Goal: Task Accomplishment & Management: Use online tool/utility

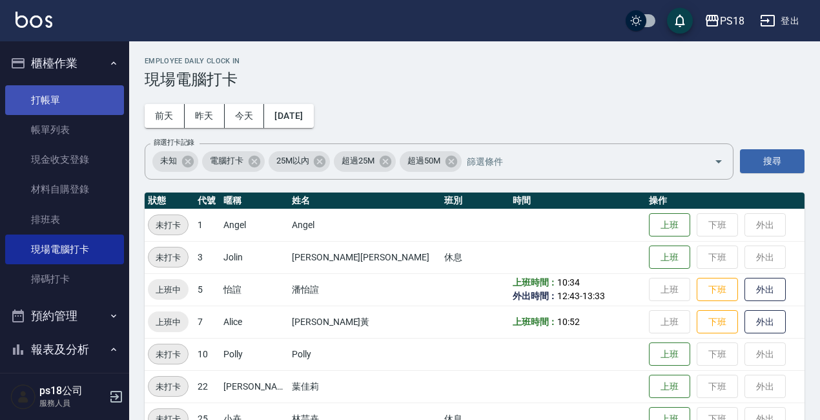
drag, startPoint x: 50, startPoint y: 94, endPoint x: 12, endPoint y: 107, distance: 40.8
click at [50, 94] on link "打帳單" at bounding box center [64, 100] width 119 height 30
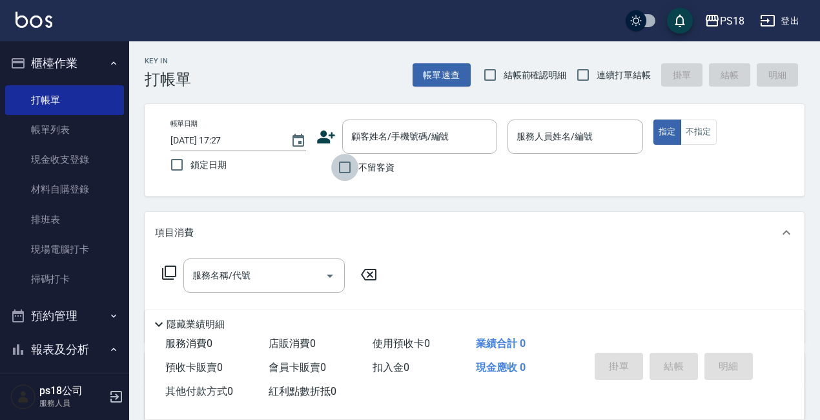
click at [342, 164] on input "不留客資" at bounding box center [344, 167] width 27 height 27
checkbox input "true"
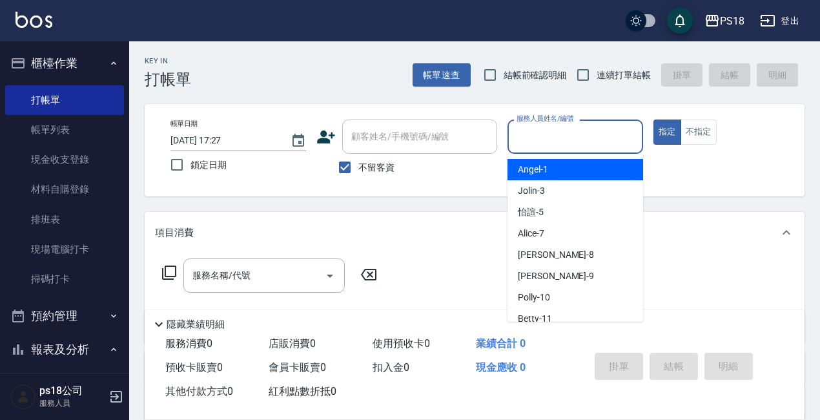
click at [577, 136] on input "服務人員姓名/編號" at bounding box center [575, 136] width 124 height 23
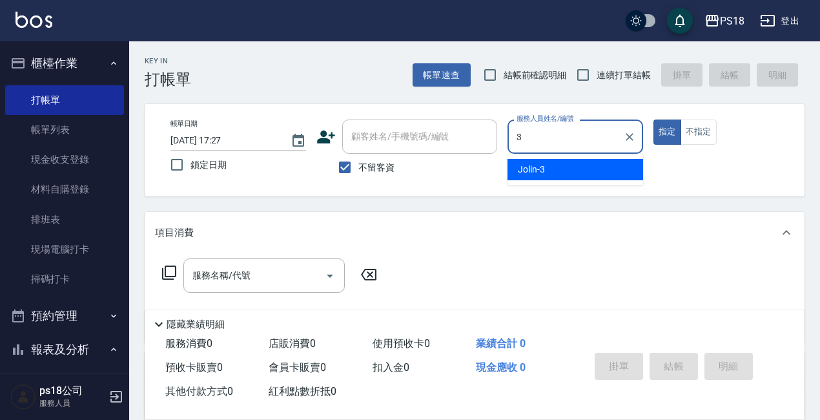
type input "3"
type button "true"
type input "Jolin-3"
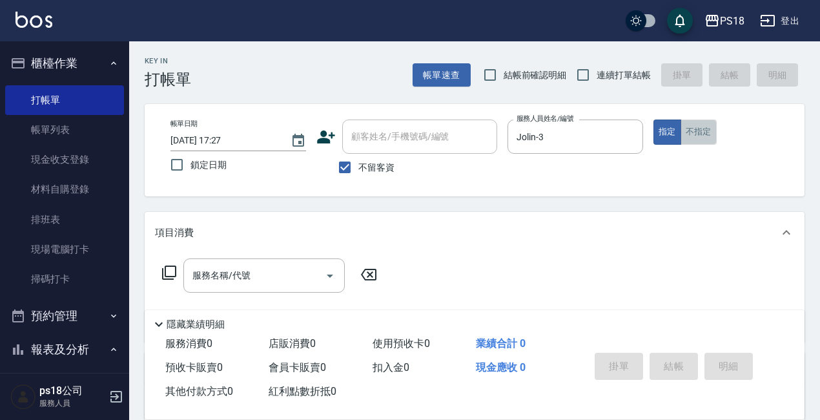
click at [697, 138] on button "不指定" at bounding box center [699, 131] width 36 height 25
click at [579, 74] on input "連續打單結帳" at bounding box center [583, 74] width 27 height 27
checkbox input "true"
click at [172, 268] on icon at bounding box center [168, 272] width 15 height 15
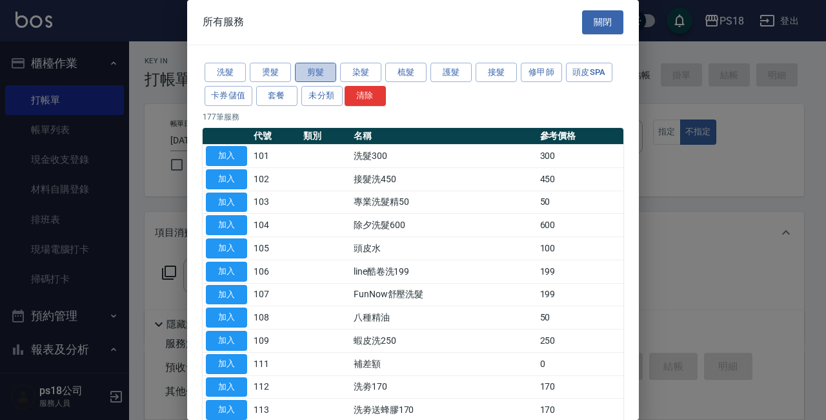
click at [312, 70] on button "剪髮" at bounding box center [315, 73] width 41 height 20
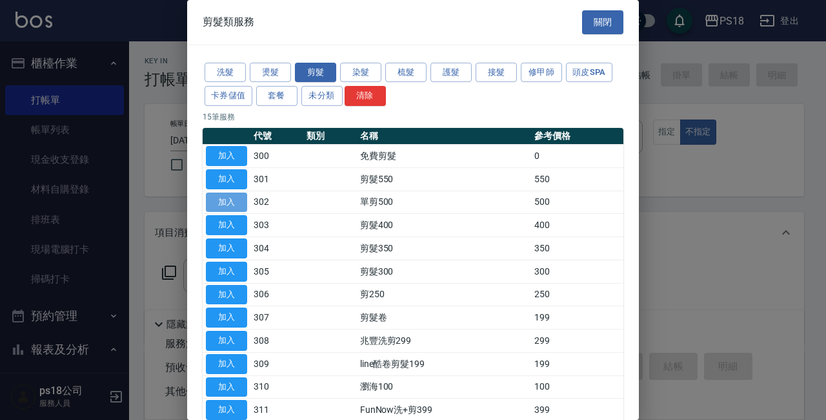
click at [216, 201] on button "加入" at bounding box center [226, 202] width 41 height 20
type input "單剪500(302)"
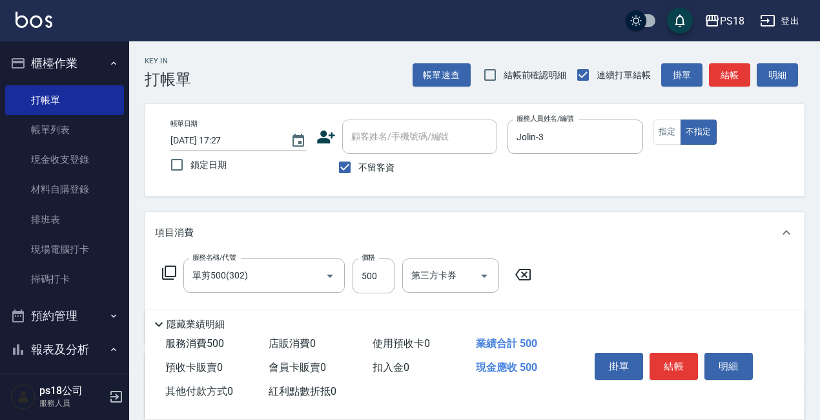
scroll to position [181, 0]
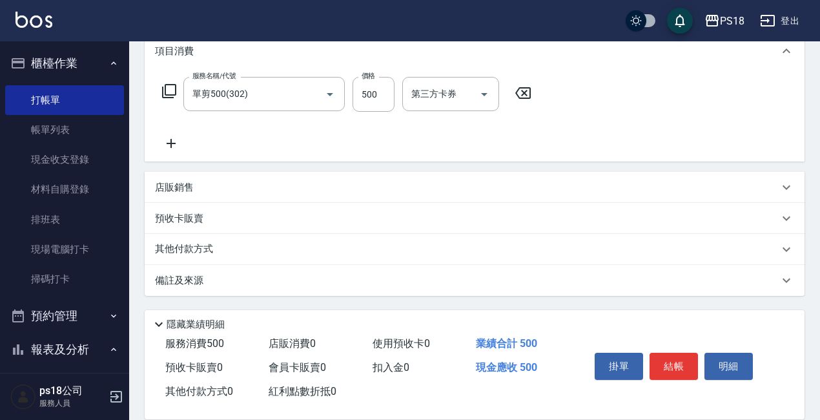
click at [198, 275] on p "備註及來源" at bounding box center [179, 281] width 48 height 14
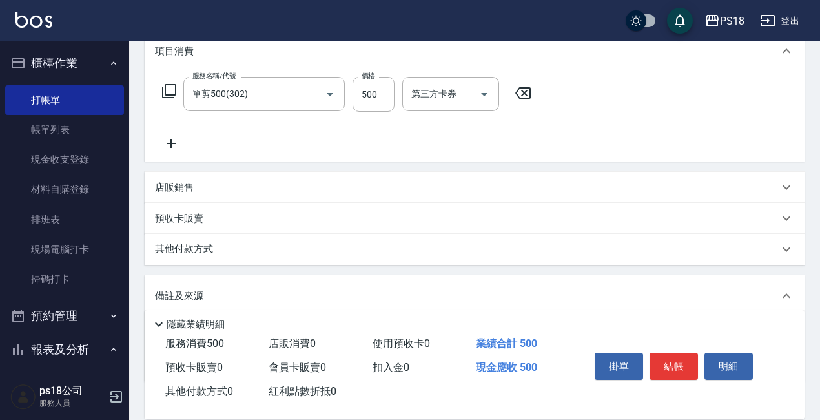
scroll to position [266, 0]
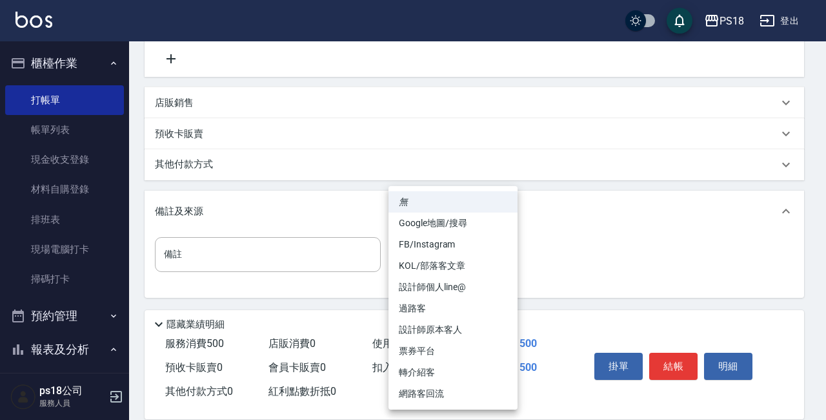
click at [506, 254] on body "PS18 登出 櫃檯作業 打帳單 帳單列表 現金收支登錄 材料自購登錄 排班表 現場電腦打卡 掃碼打卡 預約管理 預約管理 單日預約紀錄 單週預約紀錄 報表及…" at bounding box center [413, 78] width 826 height 688
click at [407, 305] on li "過路客" at bounding box center [453, 308] width 129 height 21
type input "過路客"
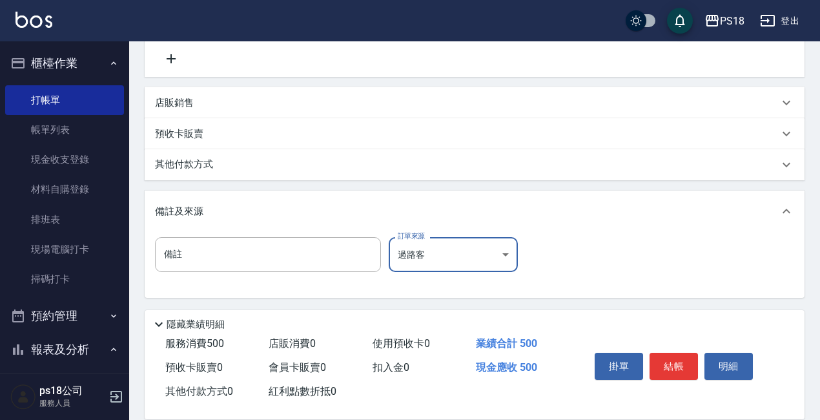
click at [667, 358] on button "結帳" at bounding box center [674, 366] width 48 height 27
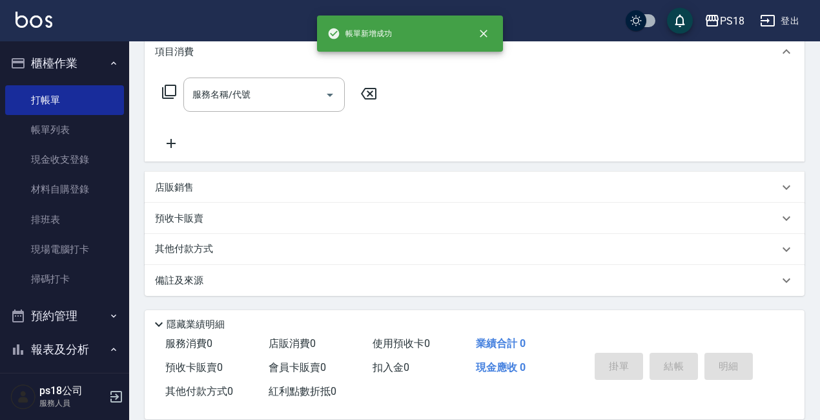
scroll to position [0, 0]
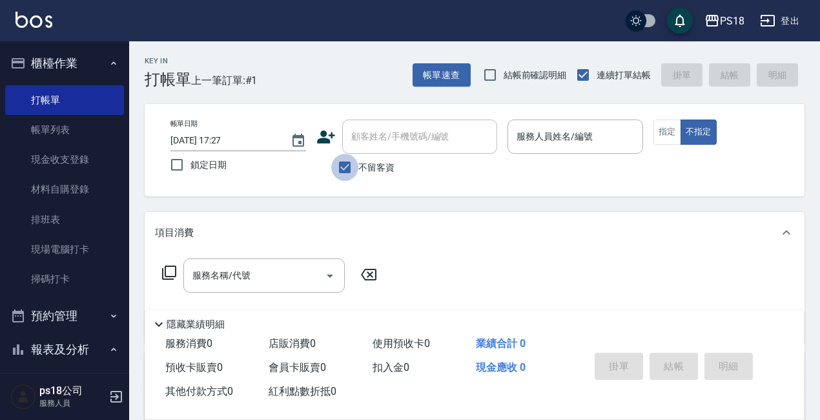
click at [343, 164] on input "不留客資" at bounding box center [344, 167] width 27 height 27
checkbox input "false"
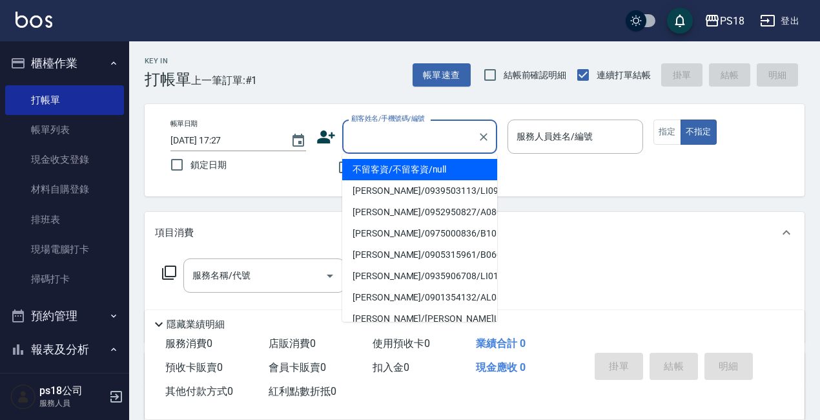
click at [365, 141] on input "顧客姓名/手機號碼/編號" at bounding box center [410, 136] width 124 height 23
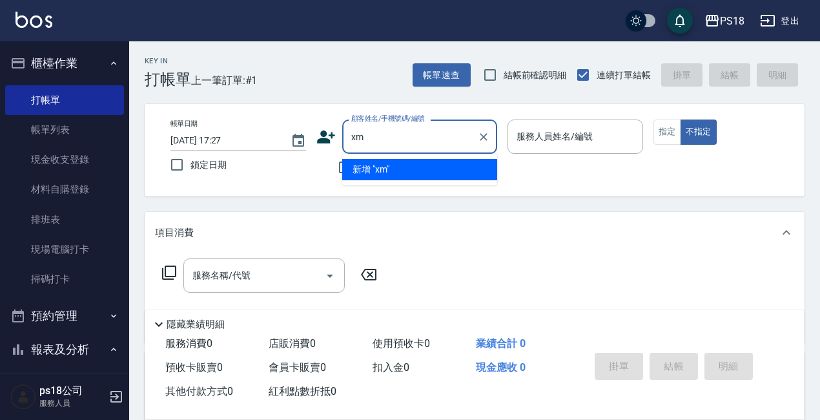
type input "x"
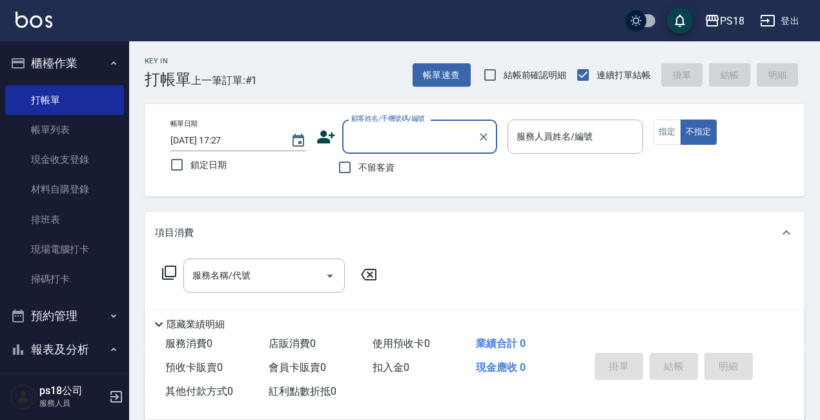
click at [377, 137] on input "顧客姓名/手機號碼/編號" at bounding box center [410, 136] width 124 height 23
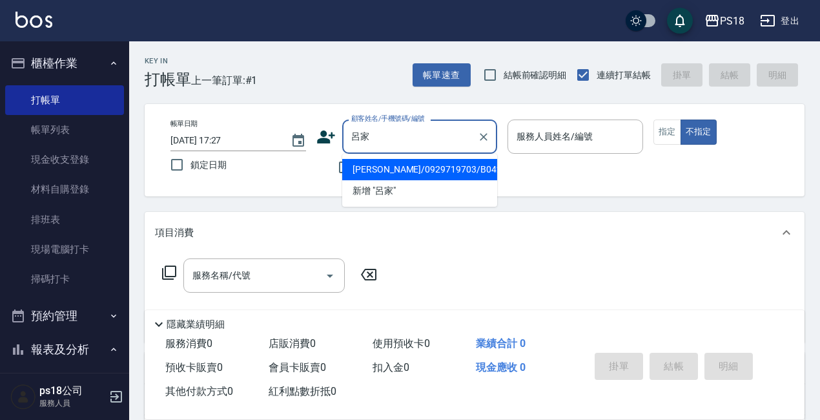
click at [365, 169] on li "呂家蓁/0929719703/B042721" at bounding box center [419, 169] width 155 height 21
type input "呂家蓁/0929719703/B042721"
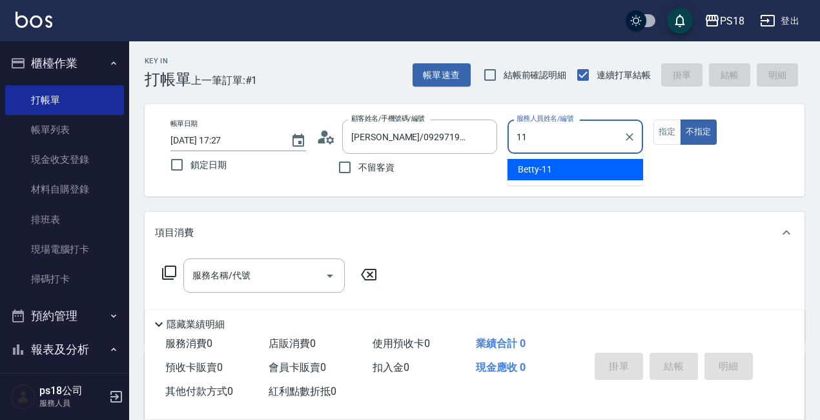
type input "11"
type button "false"
type input "Betty-11"
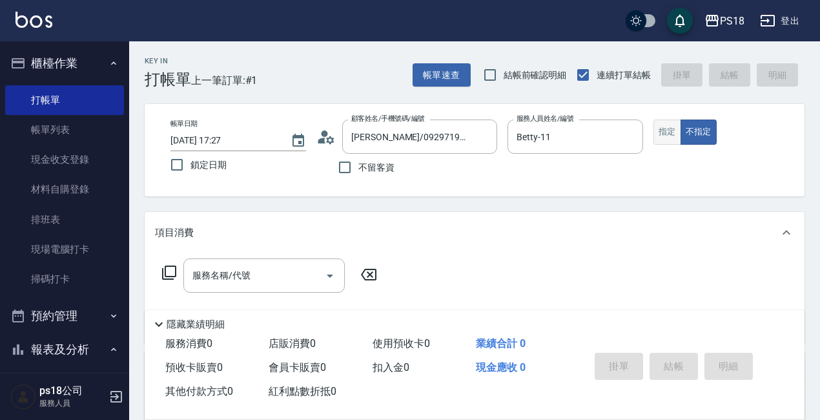
click at [665, 132] on button "指定" at bounding box center [667, 131] width 28 height 25
click at [166, 269] on icon at bounding box center [169, 272] width 14 height 14
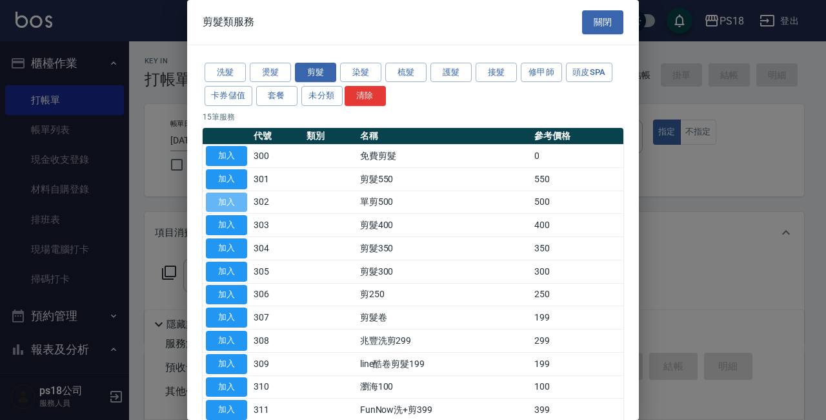
drag, startPoint x: 241, startPoint y: 201, endPoint x: 393, endPoint y: 297, distance: 179.7
click at [241, 201] on button "加入" at bounding box center [226, 202] width 41 height 20
type input "單剪500(302)"
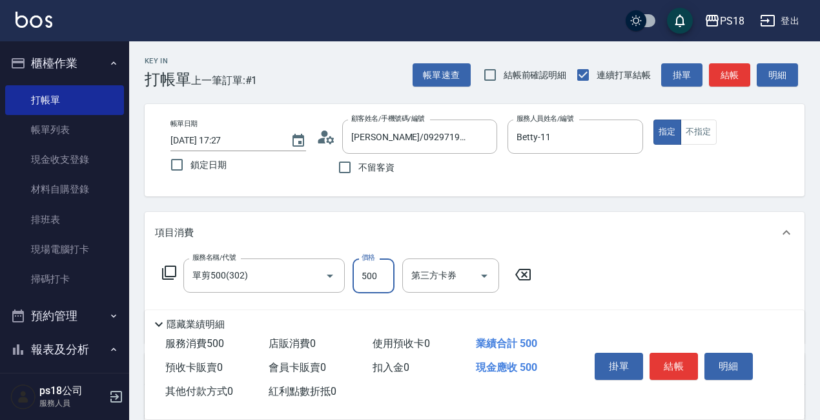
click at [371, 276] on input "500" at bounding box center [374, 275] width 42 height 35
type input "600"
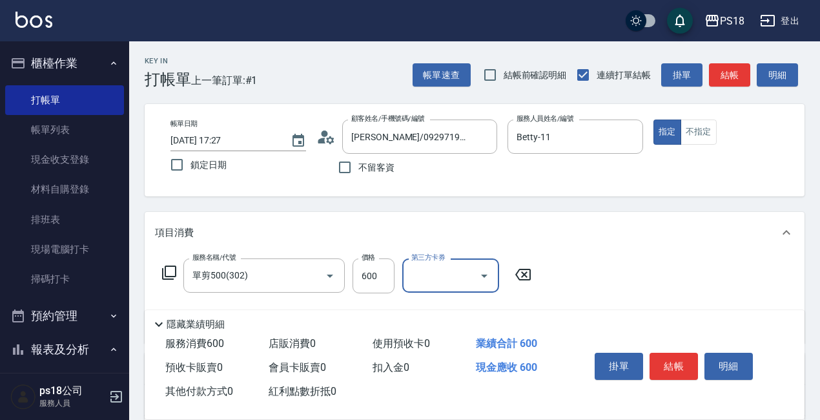
click at [164, 268] on icon at bounding box center [168, 272] width 15 height 15
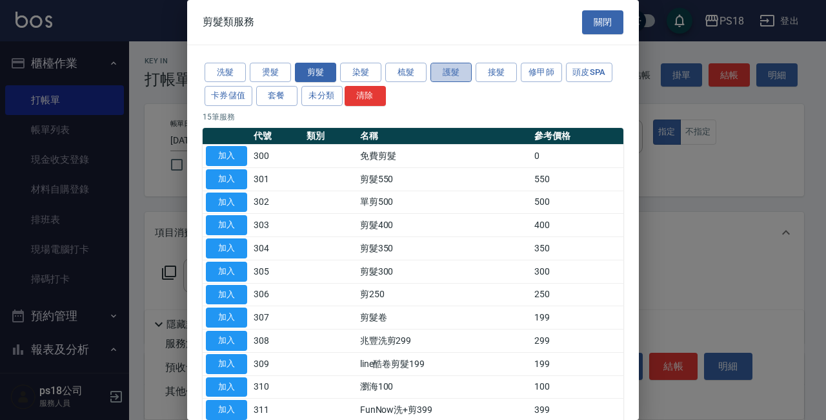
click at [447, 71] on button "護髮" at bounding box center [451, 73] width 41 height 20
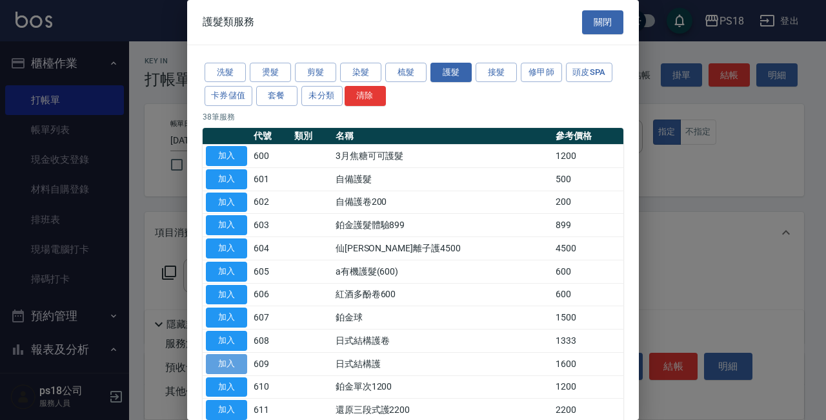
click at [223, 362] on button "加入" at bounding box center [226, 364] width 41 height 20
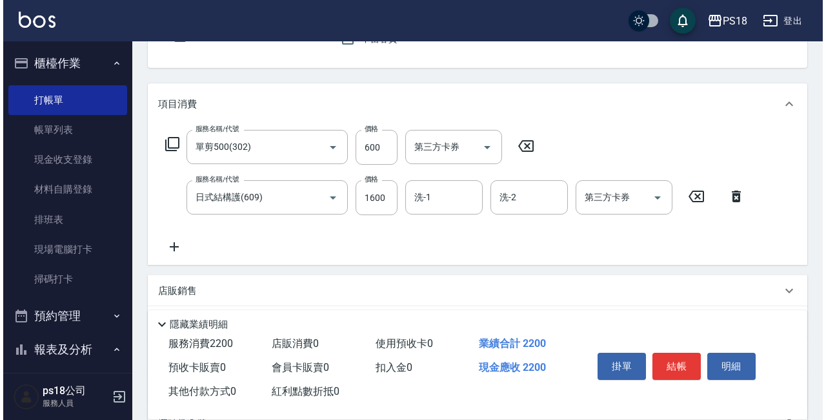
scroll to position [129, 0]
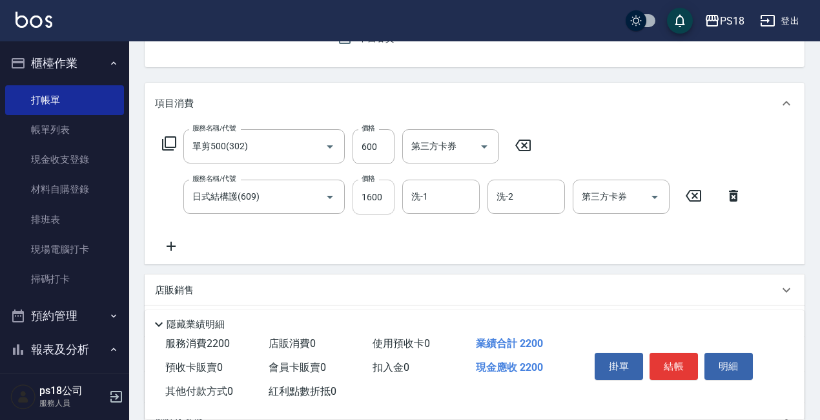
click at [373, 196] on input "1600" at bounding box center [374, 197] width 42 height 35
type input "1490"
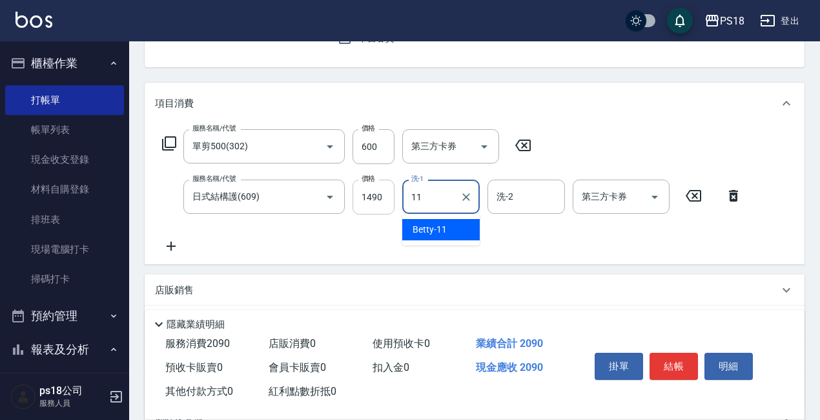
type input "Betty-11"
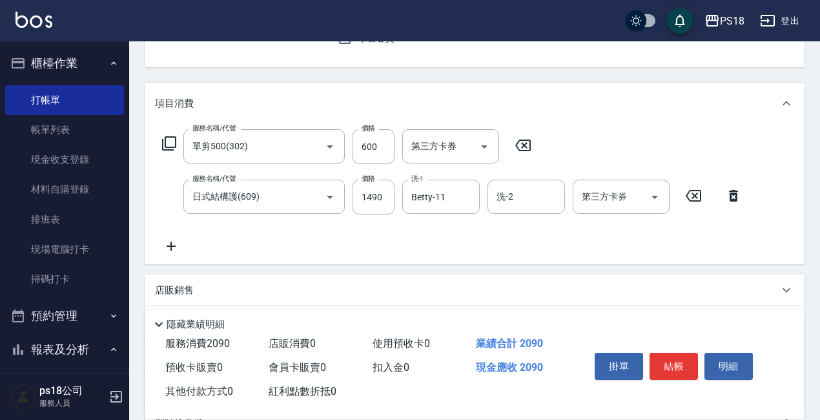
click at [170, 136] on icon at bounding box center [168, 143] width 15 height 15
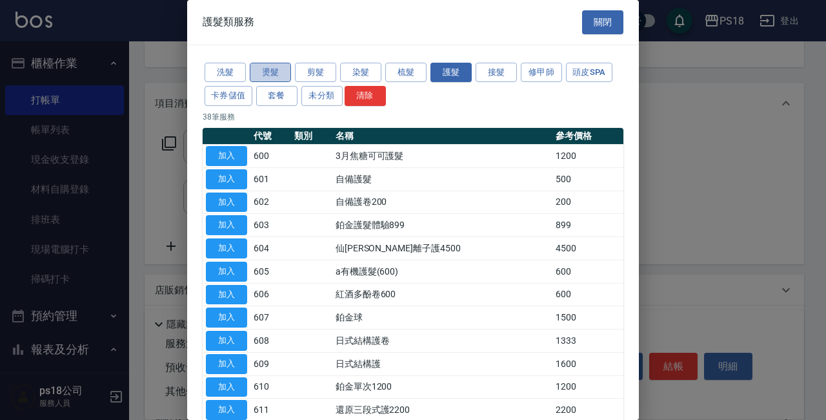
click at [263, 73] on button "燙髮" at bounding box center [270, 73] width 41 height 20
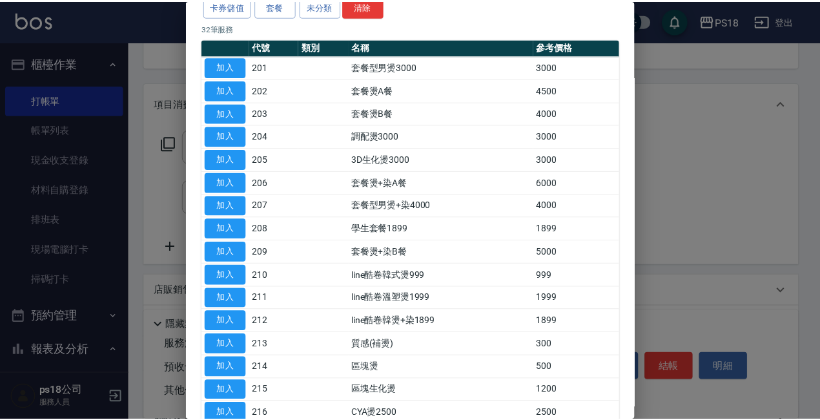
scroll to position [258, 0]
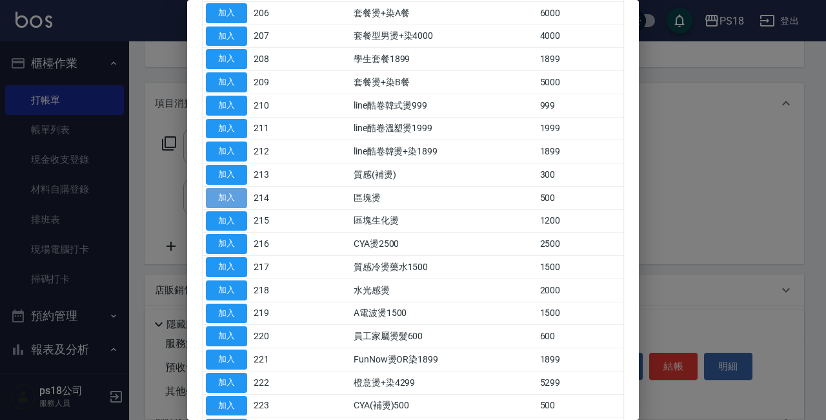
click at [236, 198] on button "加入" at bounding box center [226, 198] width 41 height 20
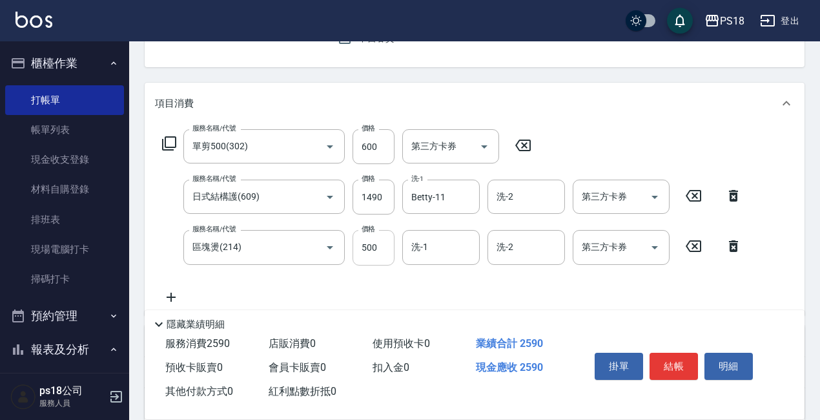
click at [367, 238] on input "500" at bounding box center [374, 247] width 42 height 35
type input "1000"
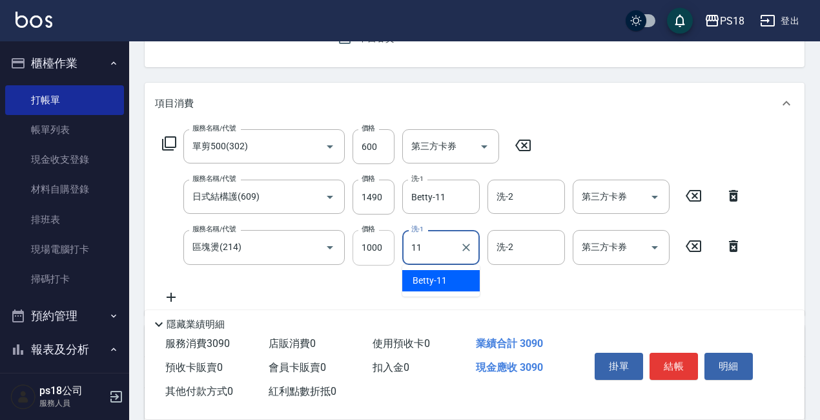
type input "Betty-11"
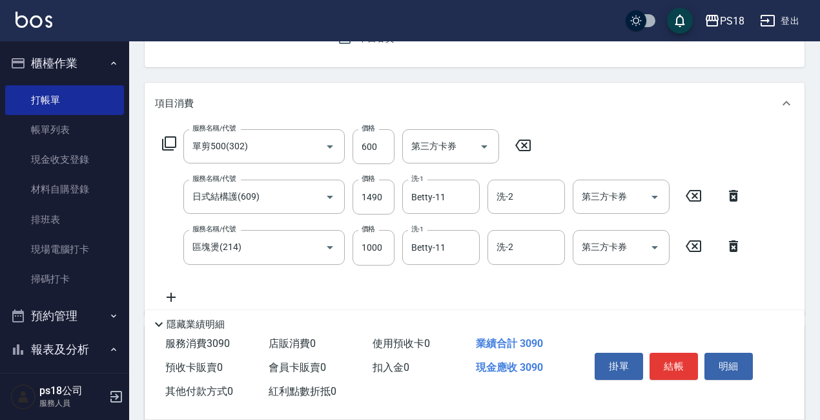
click at [171, 142] on icon at bounding box center [168, 143] width 15 height 15
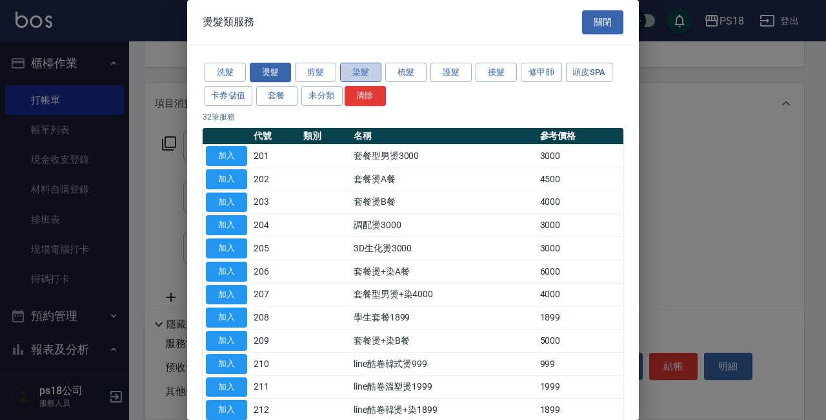
click at [364, 73] on button "染髮" at bounding box center [360, 73] width 41 height 20
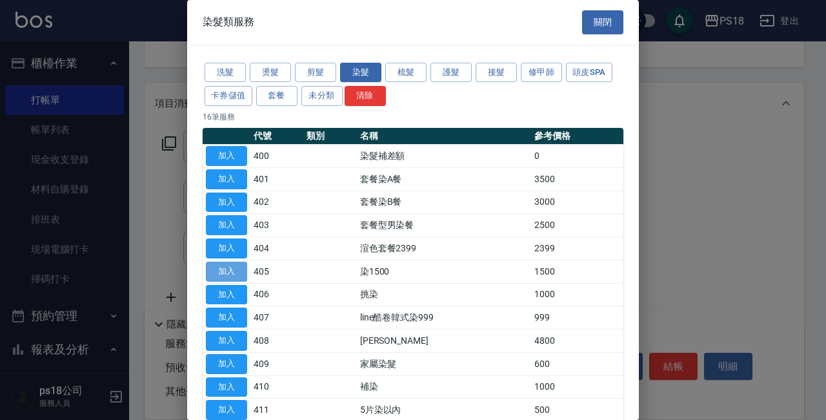
click at [234, 265] on button "加入" at bounding box center [226, 272] width 41 height 20
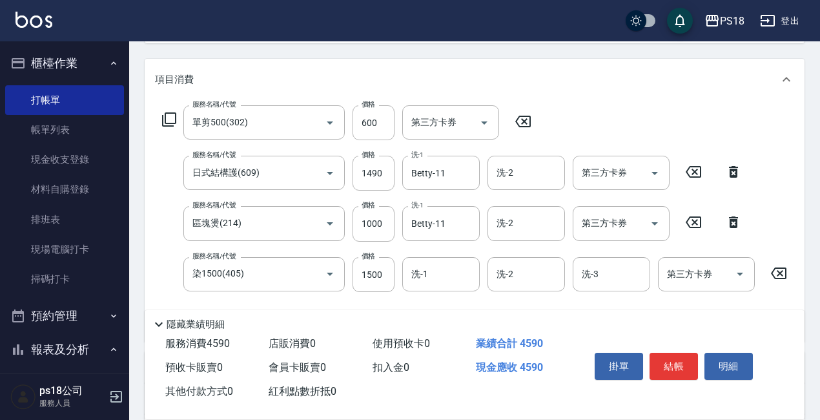
scroll to position [194, 0]
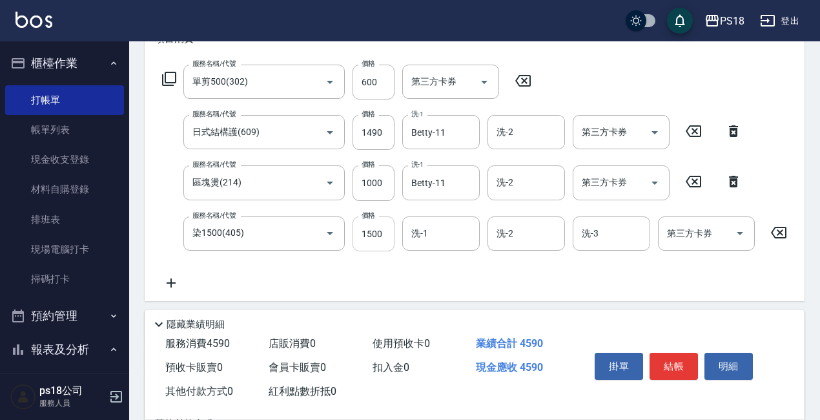
click at [380, 230] on input "1500" at bounding box center [374, 233] width 42 height 35
click at [384, 233] on input "300011" at bounding box center [374, 233] width 42 height 35
type input "3000"
click at [432, 236] on input "洗-1" at bounding box center [441, 233] width 66 height 23
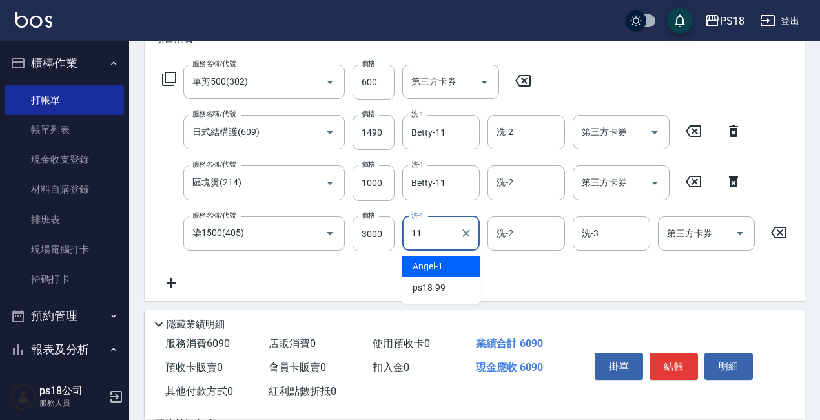
type input "Betty-11"
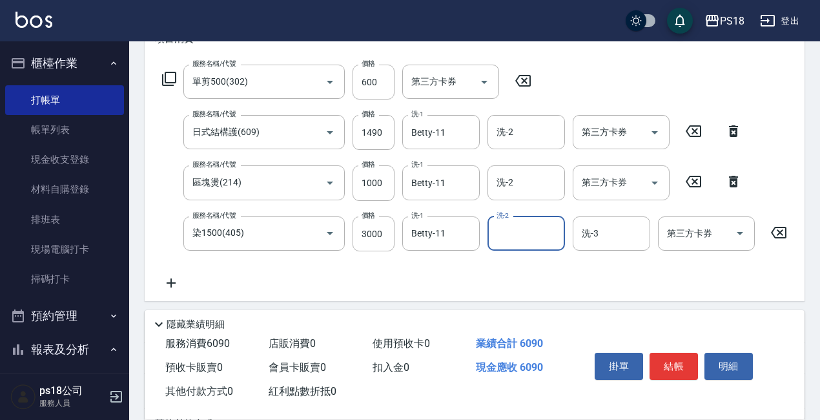
scroll to position [379, 0]
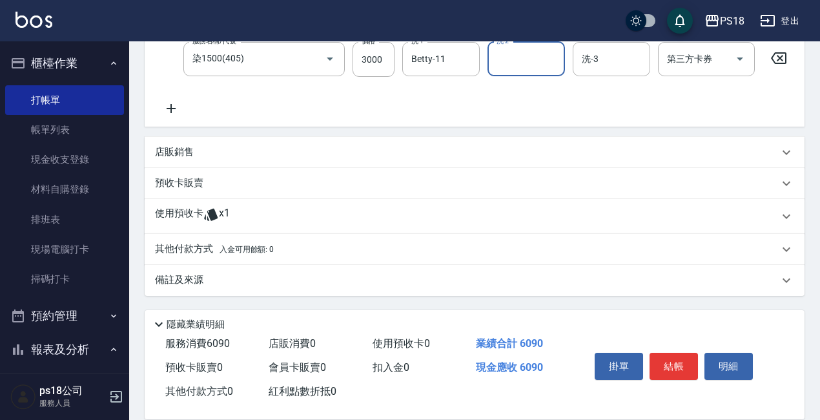
click at [194, 283] on p "備註及來源" at bounding box center [179, 280] width 48 height 14
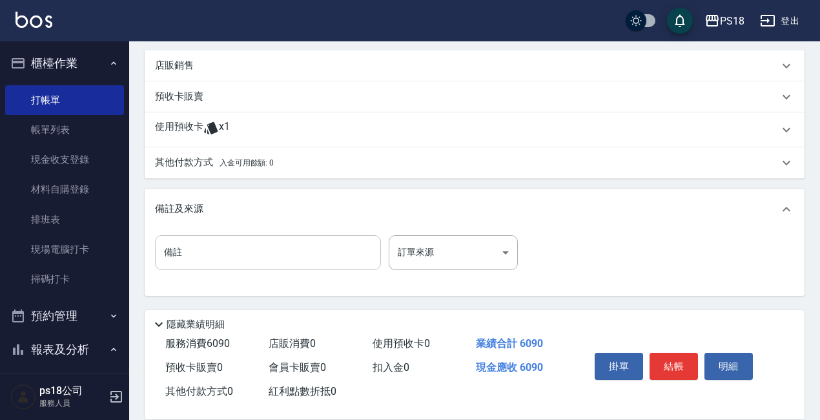
scroll to position [463, 0]
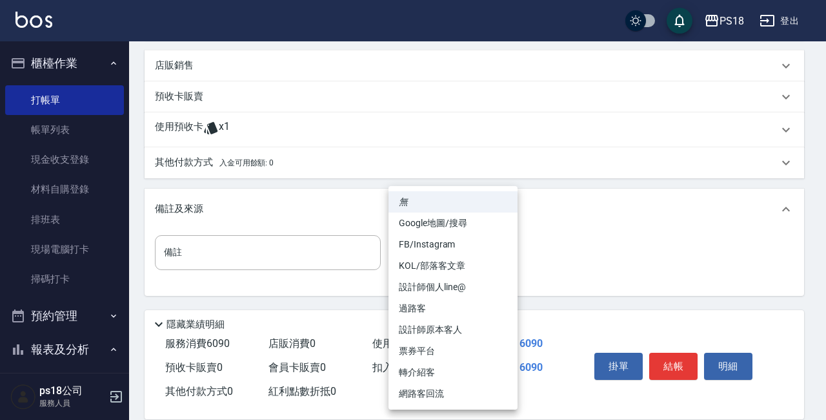
click at [457, 326] on li "設計師原本客人" at bounding box center [453, 329] width 129 height 21
type input "設計師原本客人"
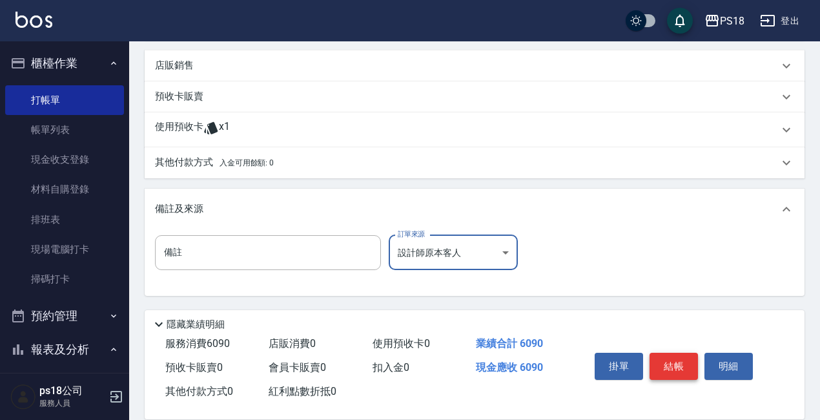
click at [672, 355] on button "結帳" at bounding box center [674, 366] width 48 height 27
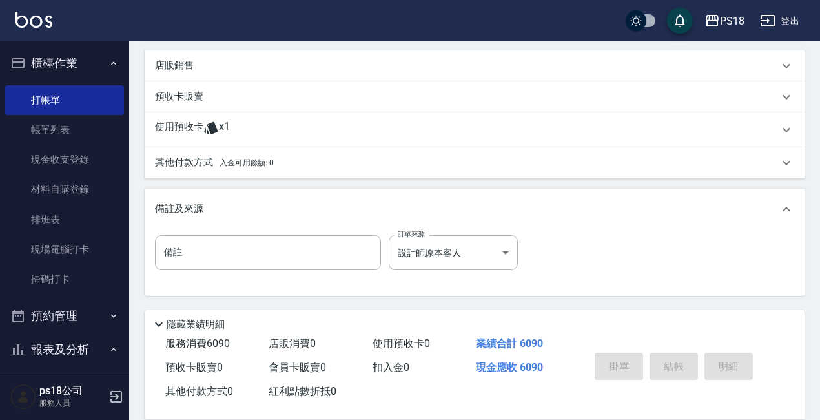
type input "2025/09/12 17:29"
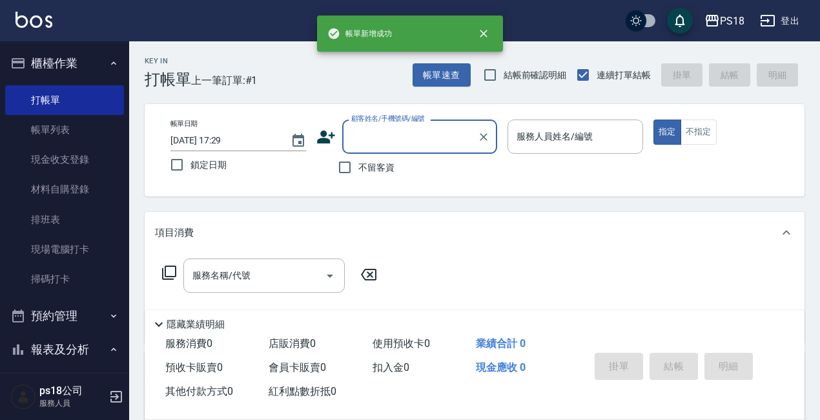
scroll to position [0, 0]
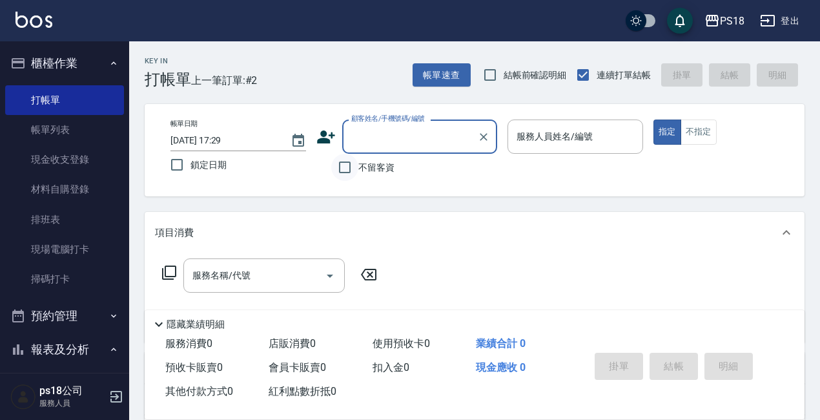
click at [346, 167] on input "不留客資" at bounding box center [344, 167] width 27 height 27
checkbox input "true"
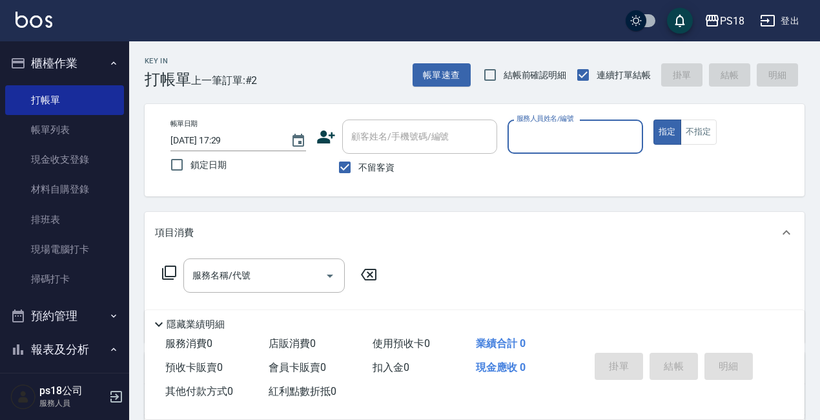
click at [582, 136] on input "服務人員姓名/編號" at bounding box center [575, 136] width 124 height 23
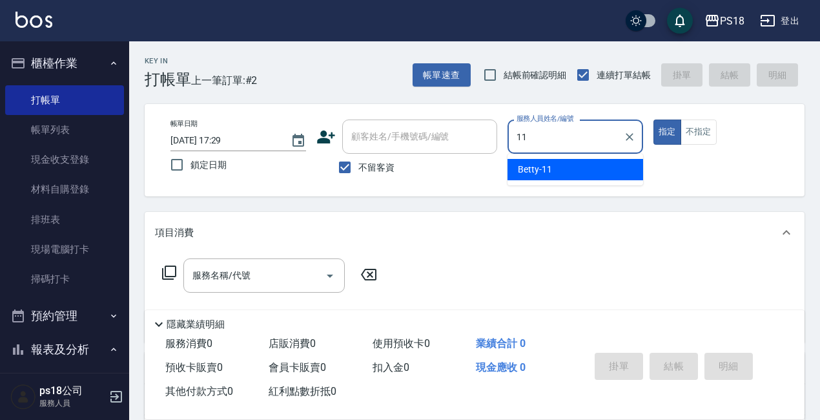
type input "Betty-11"
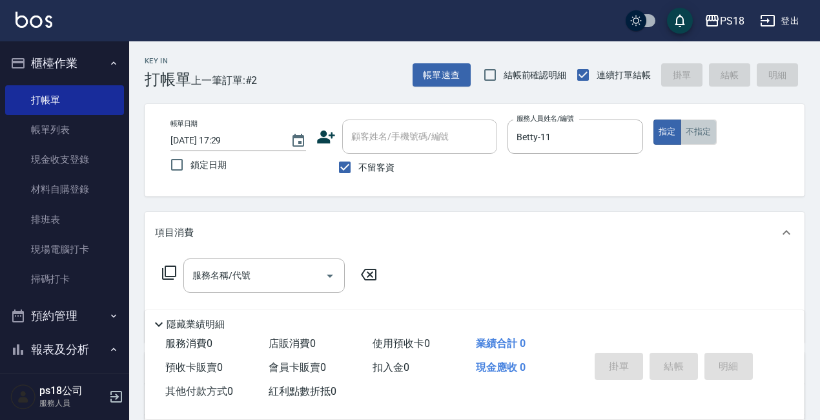
click at [690, 136] on button "不指定" at bounding box center [699, 131] width 36 height 25
click at [170, 265] on icon at bounding box center [168, 272] width 15 height 15
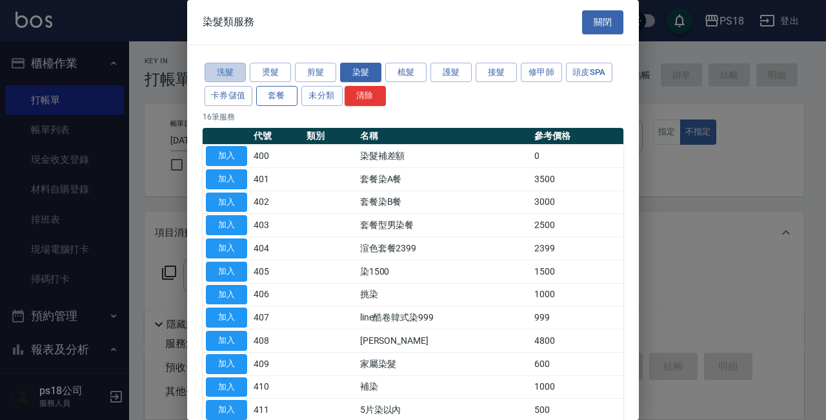
drag, startPoint x: 226, startPoint y: 73, endPoint x: 257, endPoint y: 94, distance: 37.2
click at [225, 73] on button "洗髮" at bounding box center [225, 73] width 41 height 20
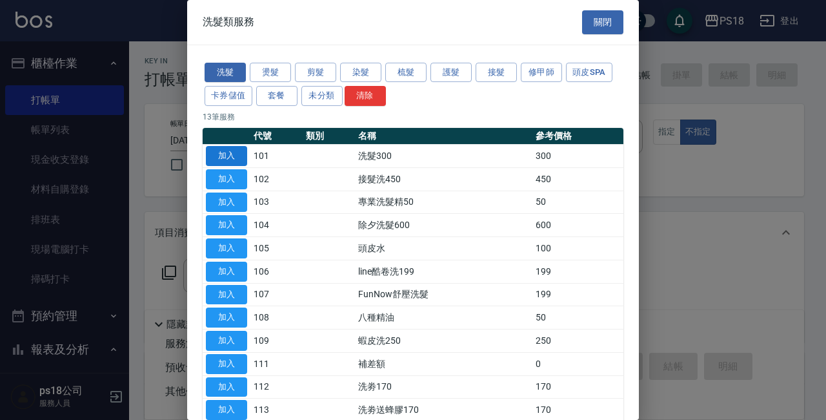
click at [220, 154] on button "加入" at bounding box center [226, 156] width 41 height 20
type input "洗髮300(101)"
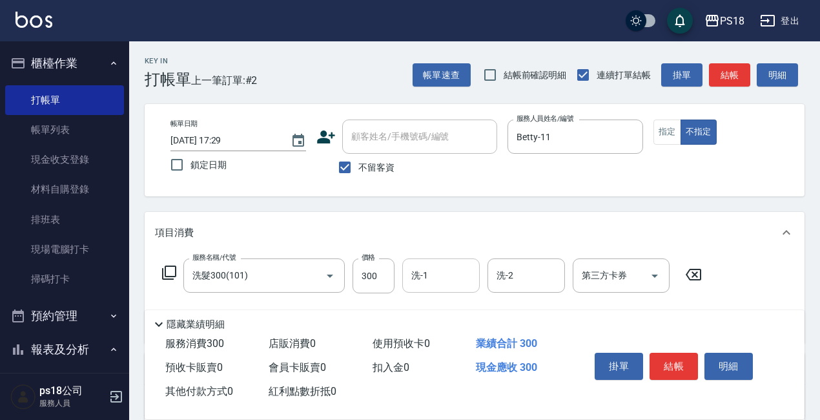
click at [438, 278] on input "洗-1" at bounding box center [441, 275] width 66 height 23
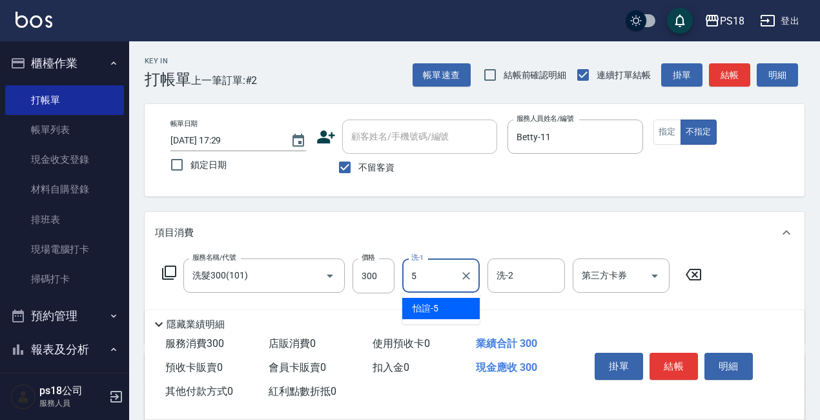
type input "怡諠-5"
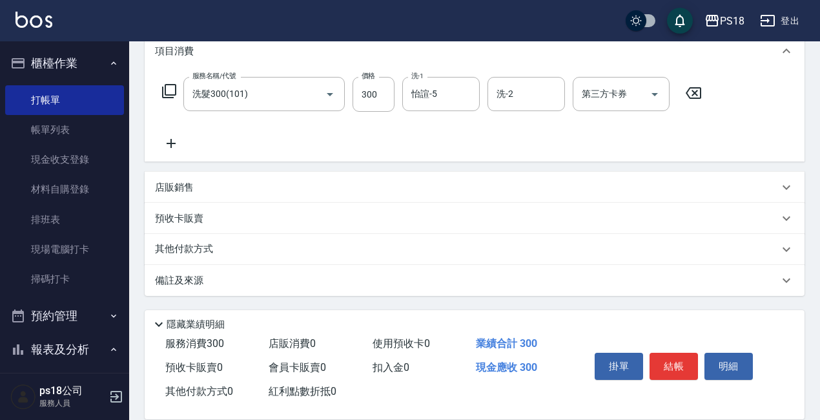
click at [169, 282] on p "備註及來源" at bounding box center [179, 281] width 48 height 14
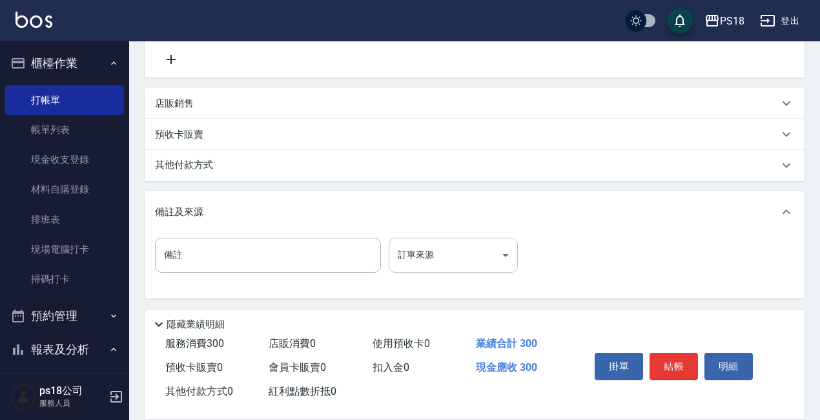
scroll to position [266, 0]
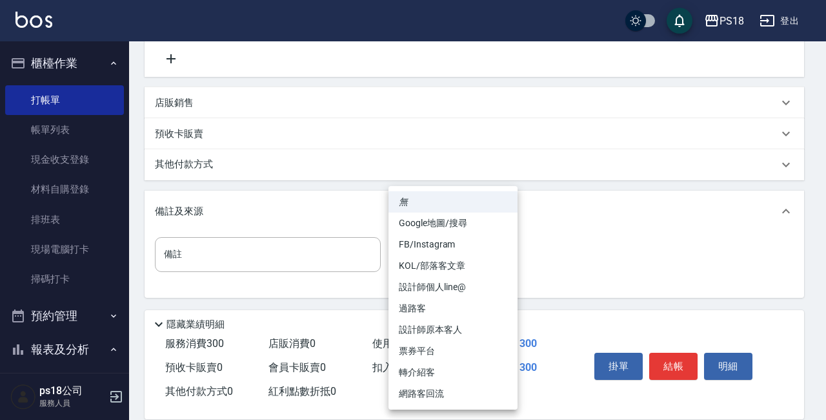
click at [502, 254] on body "PS18 登出 櫃檯作業 打帳單 帳單列表 現金收支登錄 材料自購登錄 排班表 現場電腦打卡 掃碼打卡 預約管理 預約管理 單日預約紀錄 單週預約紀錄 報表及…" at bounding box center [413, 78] width 826 height 688
click at [409, 307] on li "過路客" at bounding box center [453, 308] width 129 height 21
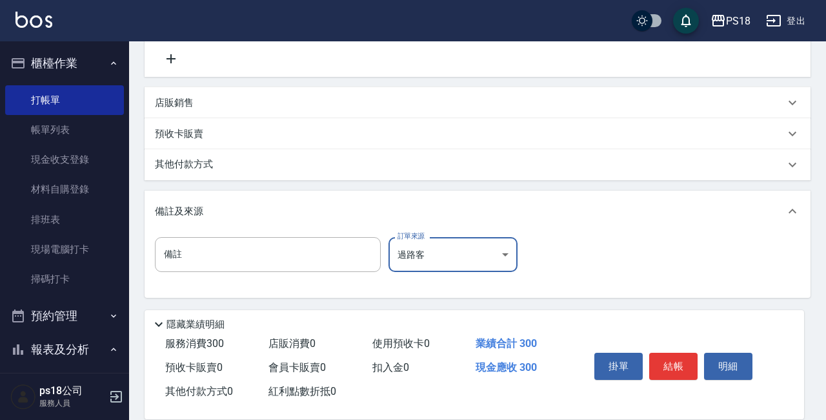
type input "過路客"
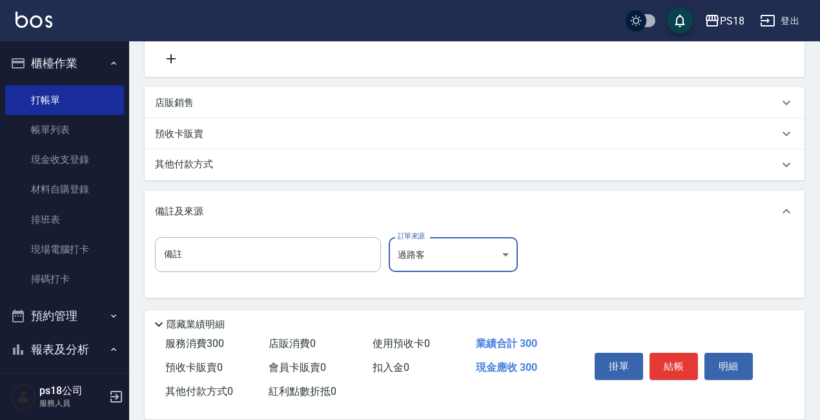
drag, startPoint x: 666, startPoint y: 359, endPoint x: 642, endPoint y: 357, distance: 24.0
click at [666, 358] on button "結帳" at bounding box center [674, 366] width 48 height 27
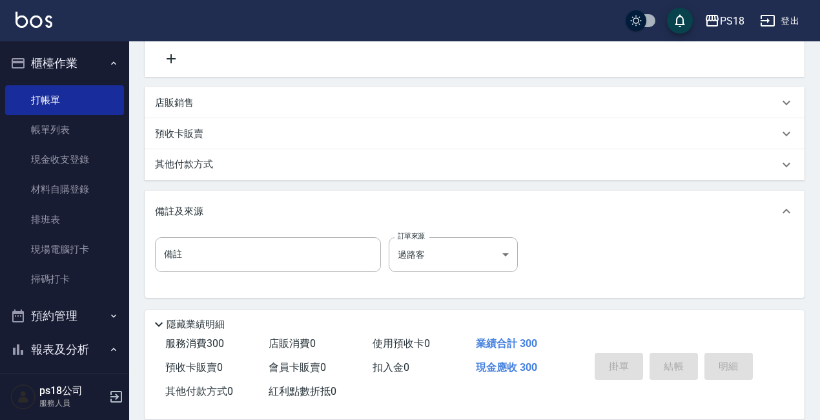
type input "2025/09/12 17:30"
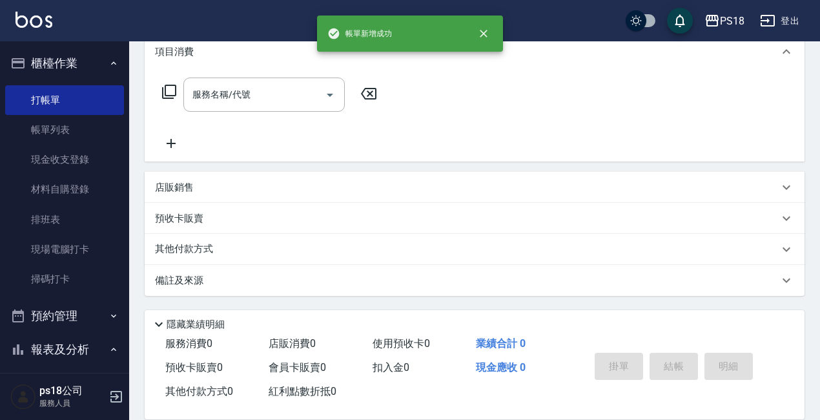
scroll to position [0, 0]
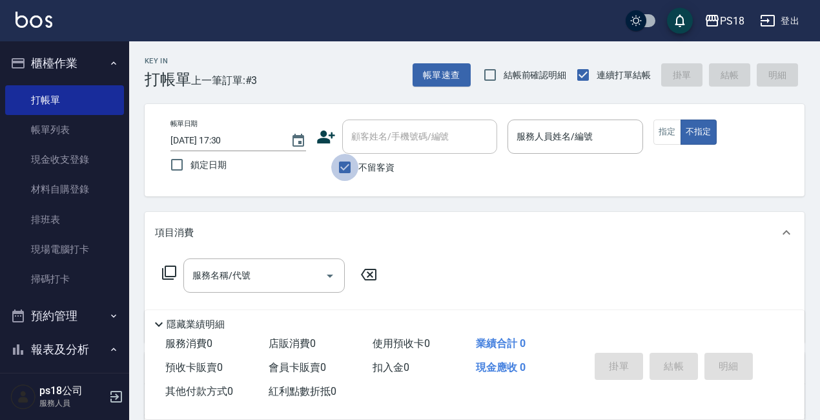
click at [344, 166] on input "不留客資" at bounding box center [344, 167] width 27 height 27
checkbox input "false"
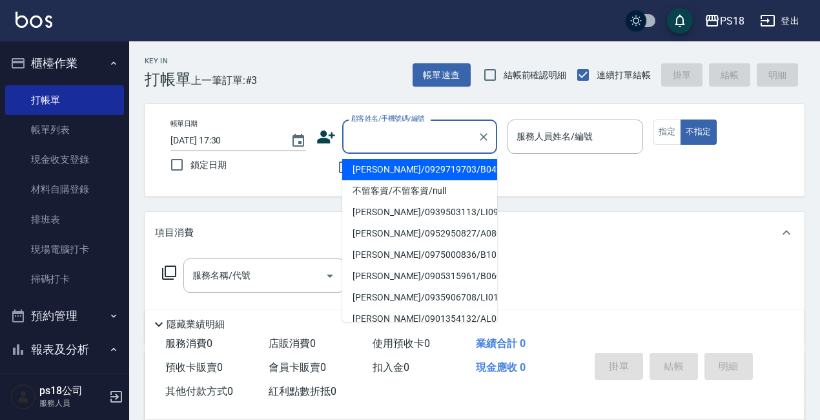
click at [392, 135] on input "顧客姓名/手機號碼/編號" at bounding box center [410, 136] width 124 height 23
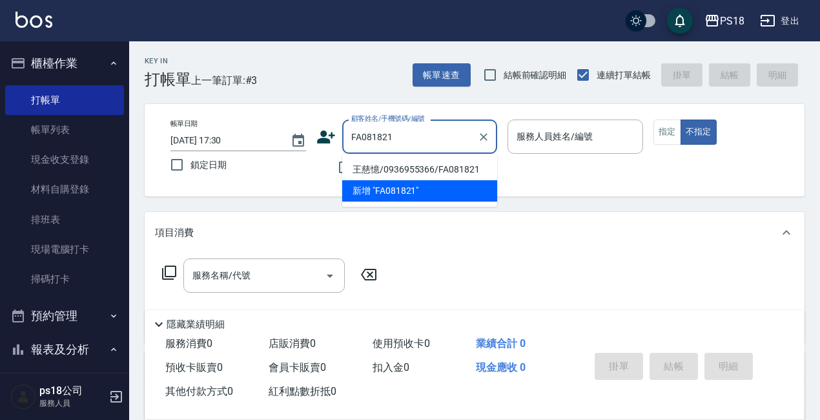
click at [395, 167] on li "王慈憶/0936955366/FA081821" at bounding box center [419, 169] width 155 height 21
type input "王慈憶/0936955366/FA081821"
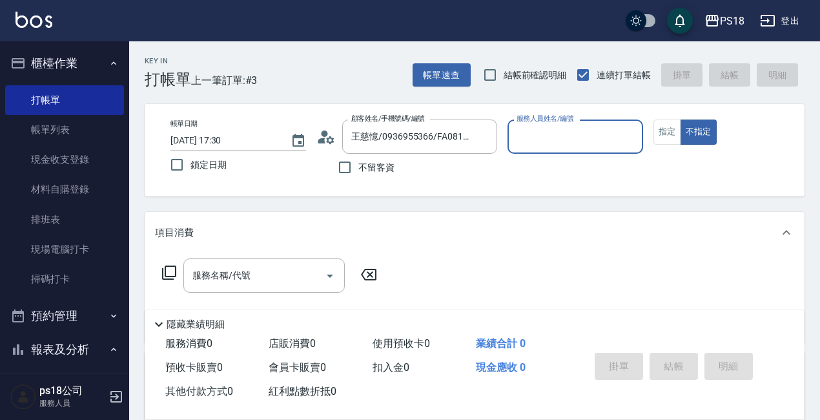
click at [557, 131] on input "服務人員姓名/編號" at bounding box center [575, 136] width 124 height 23
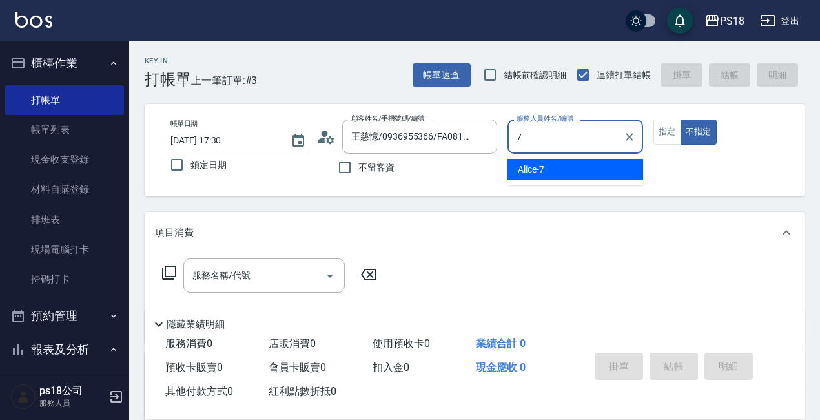
type input "Alice-7"
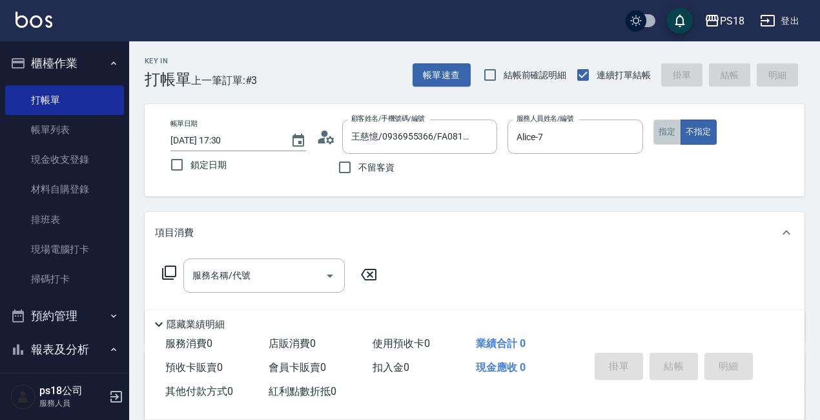
click at [672, 128] on button "指定" at bounding box center [667, 131] width 28 height 25
click at [170, 271] on icon at bounding box center [168, 272] width 15 height 15
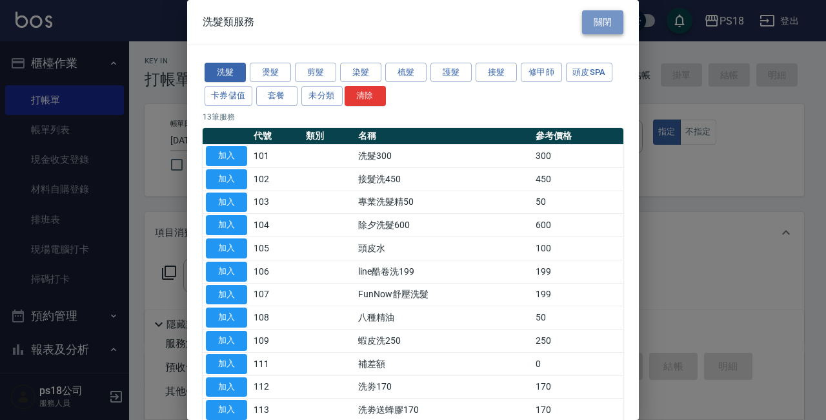
click at [582, 17] on button "關閉" at bounding box center [602, 22] width 41 height 24
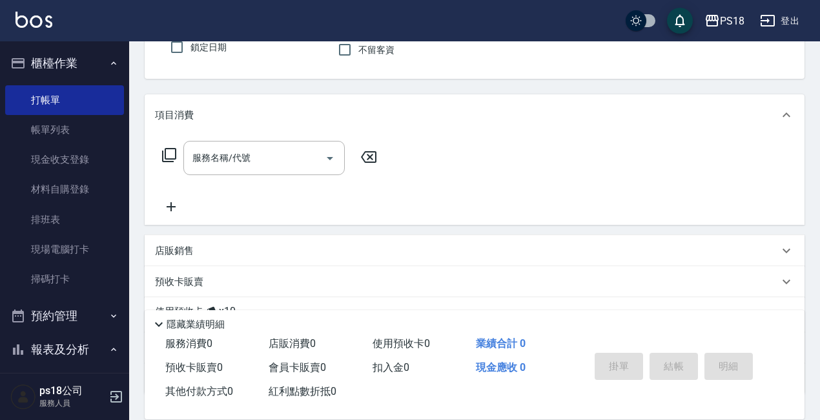
scroll to position [216, 0]
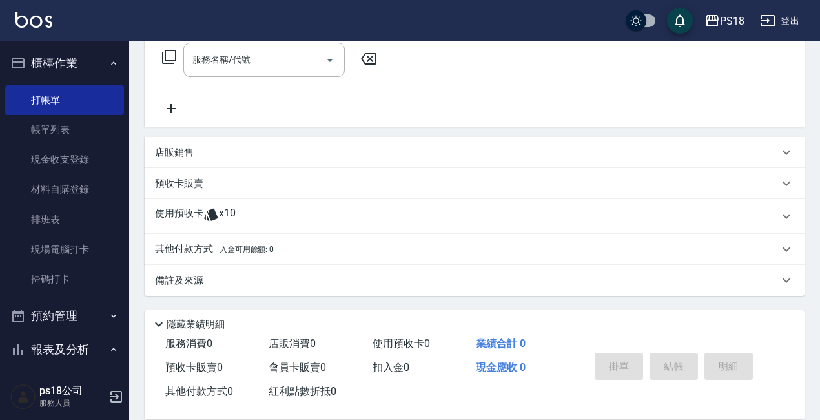
click at [203, 218] on icon at bounding box center [210, 214] width 15 height 15
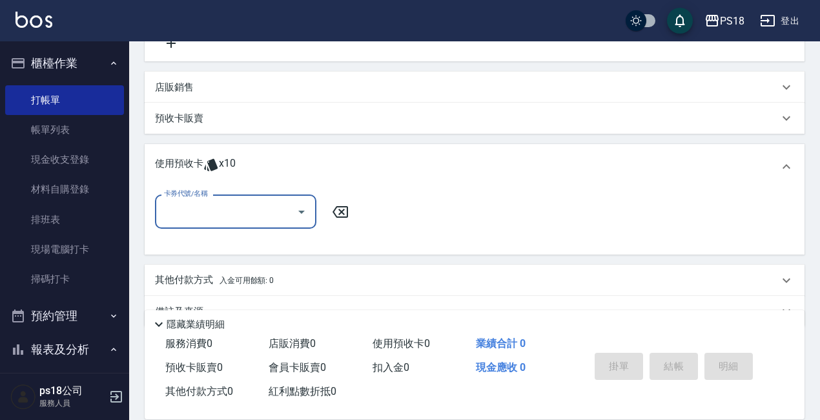
scroll to position [312, 0]
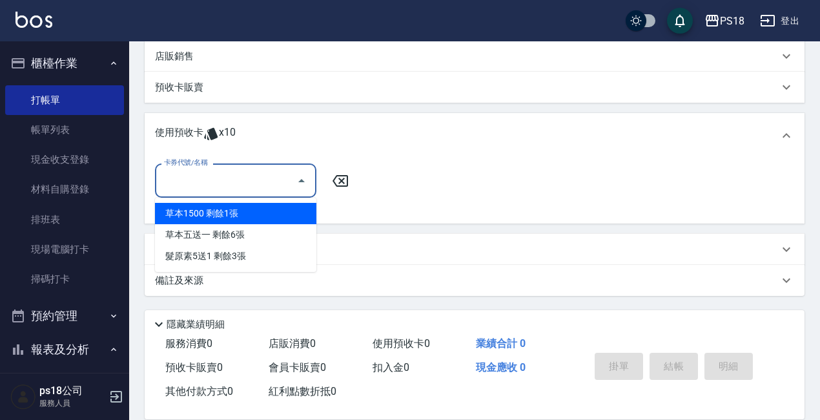
click at [201, 180] on input "卡券代號/名稱" at bounding box center [226, 180] width 130 height 23
click at [208, 219] on div "草本1500 剩餘1張" at bounding box center [235, 213] width 161 height 21
type input "草本1500"
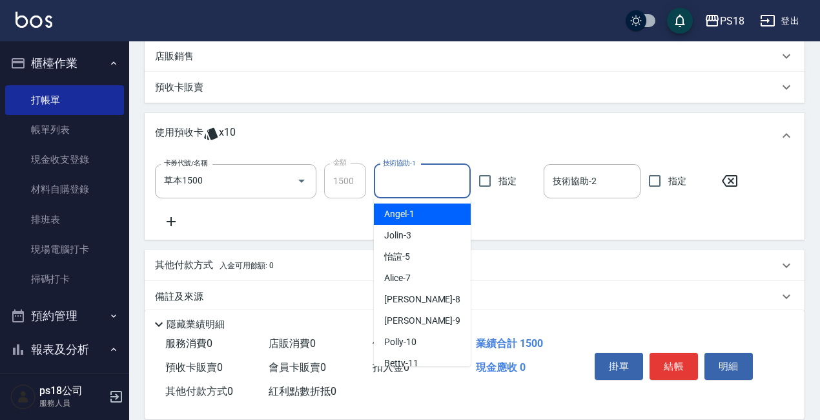
click at [401, 187] on input "技術協助-1" at bounding box center [422, 181] width 85 height 23
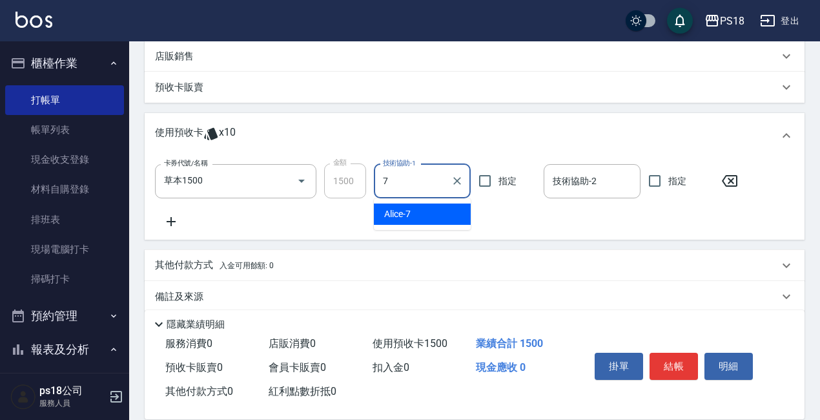
type input "Alice-7"
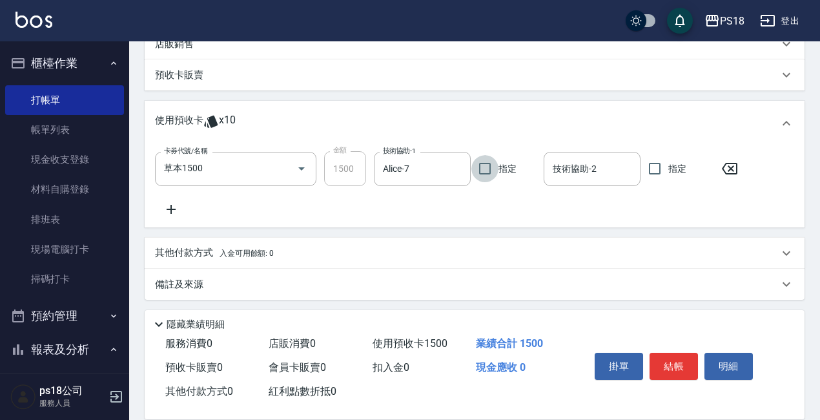
scroll to position [328, 0]
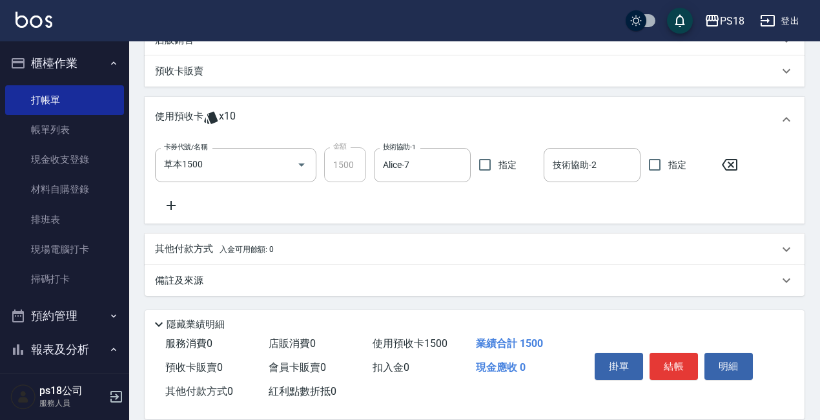
click at [184, 275] on p "備註及來源" at bounding box center [179, 281] width 48 height 14
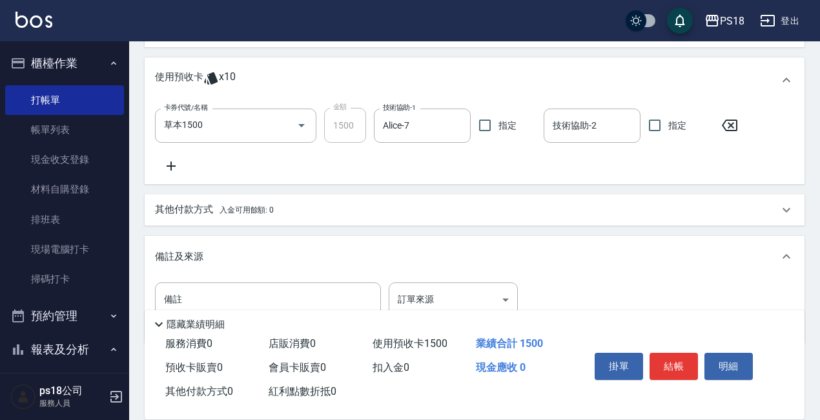
scroll to position [415, 0]
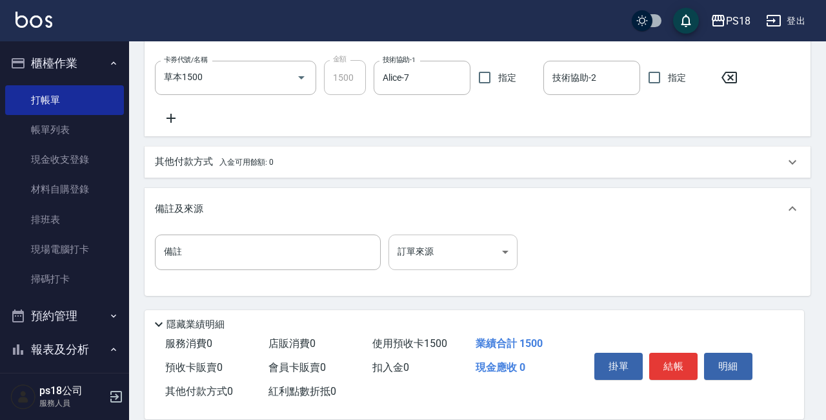
click at [509, 253] on body "PS18 登出 櫃檯作業 打帳單 帳單列表 現金收支登錄 材料自購登錄 排班表 現場電腦打卡 掃碼打卡 預約管理 預約管理 單日預約紀錄 單週預約紀錄 報表及…" at bounding box center [413, 2] width 826 height 835
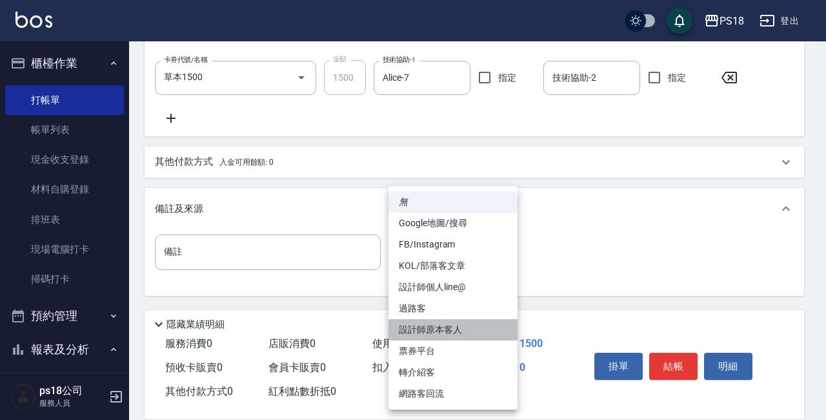
click at [400, 325] on li "設計師原本客人" at bounding box center [453, 329] width 129 height 21
type input "設計師原本客人"
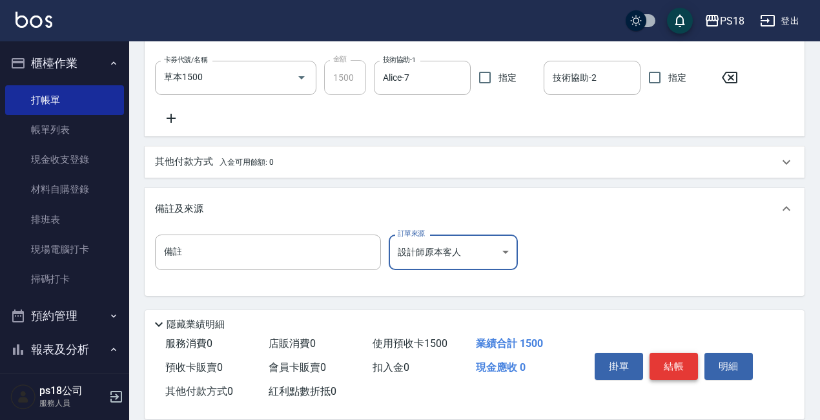
click at [670, 365] on button "結帳" at bounding box center [674, 366] width 48 height 27
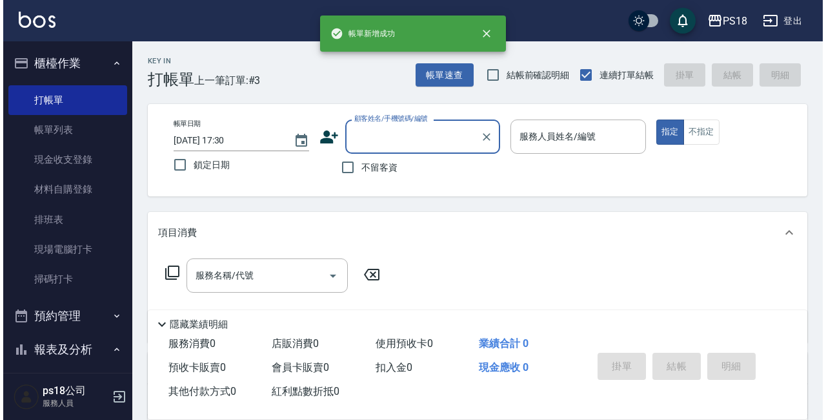
scroll to position [0, 0]
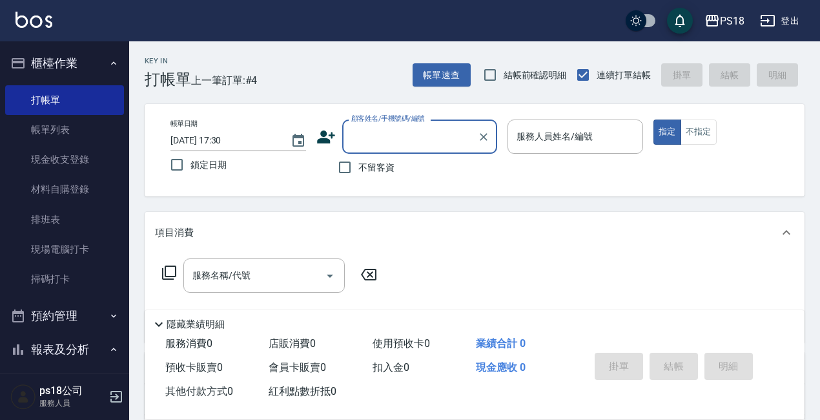
click at [792, 13] on button "登出" at bounding box center [780, 21] width 50 height 24
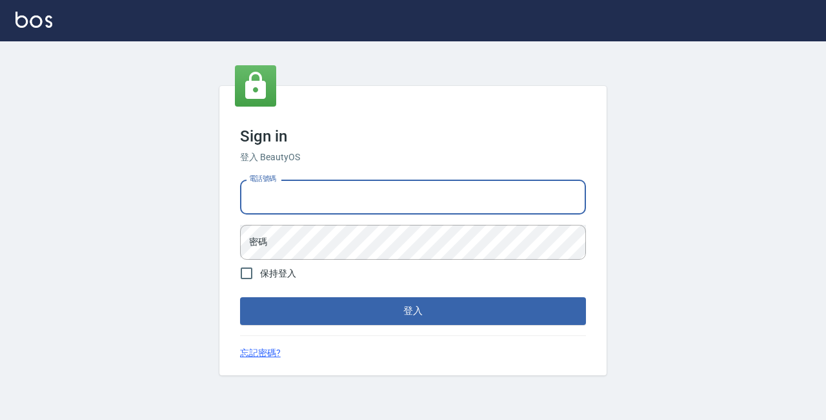
drag, startPoint x: 0, startPoint y: 0, endPoint x: 333, endPoint y: 198, distance: 386.8
click at [333, 198] on input "電話號碼" at bounding box center [413, 197] width 346 height 35
type input "0928704656"
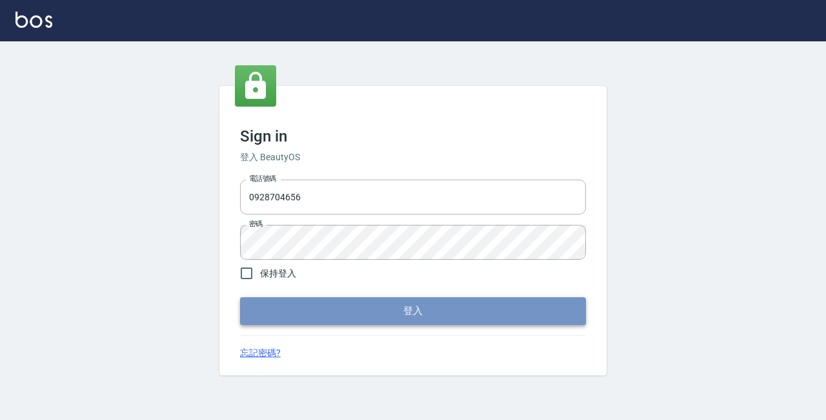
click at [347, 322] on button "登入" at bounding box center [413, 310] width 346 height 27
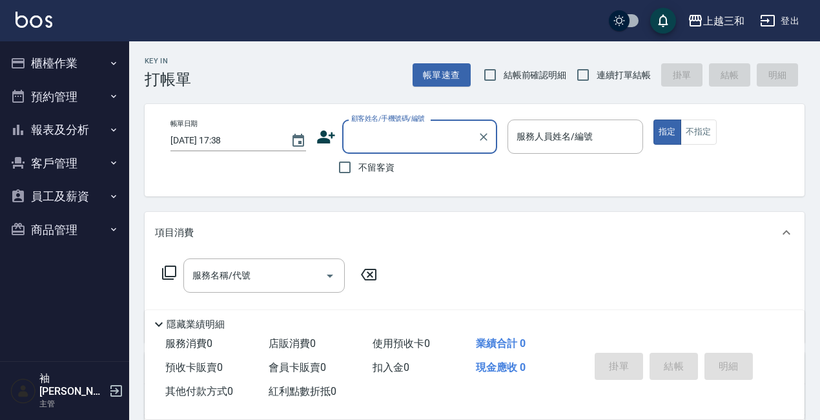
click at [43, 163] on button "客戶管理" at bounding box center [64, 164] width 119 height 34
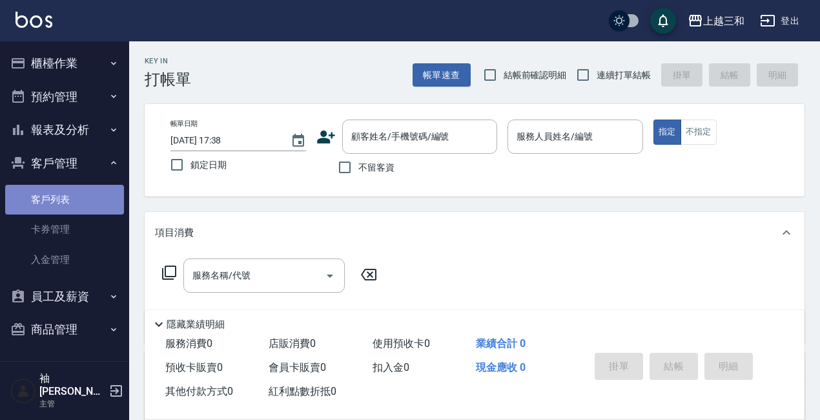
click at [40, 200] on link "客戶列表" at bounding box center [64, 200] width 119 height 30
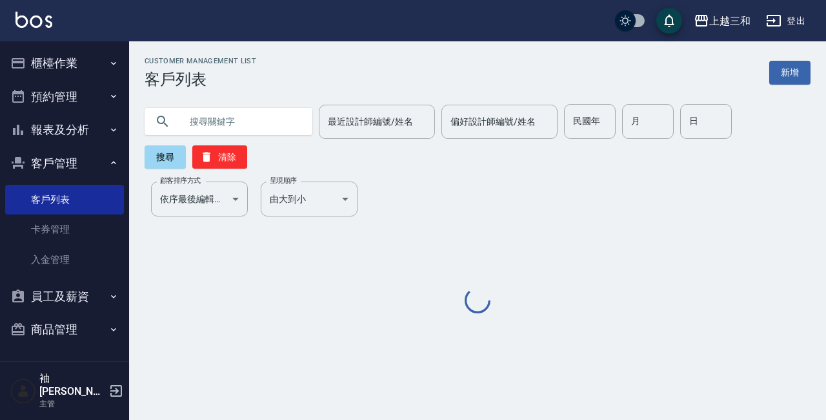
click at [236, 114] on input "text" at bounding box center [241, 121] width 121 height 35
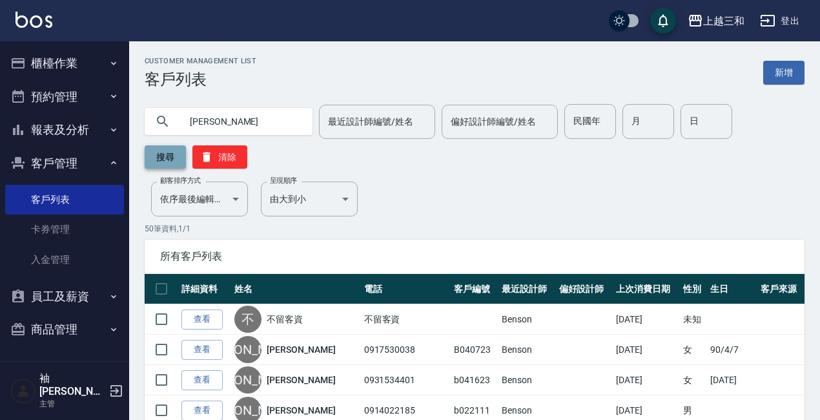
type input "[PERSON_NAME]"
click at [160, 161] on button "搜尋" at bounding box center [165, 156] width 41 height 23
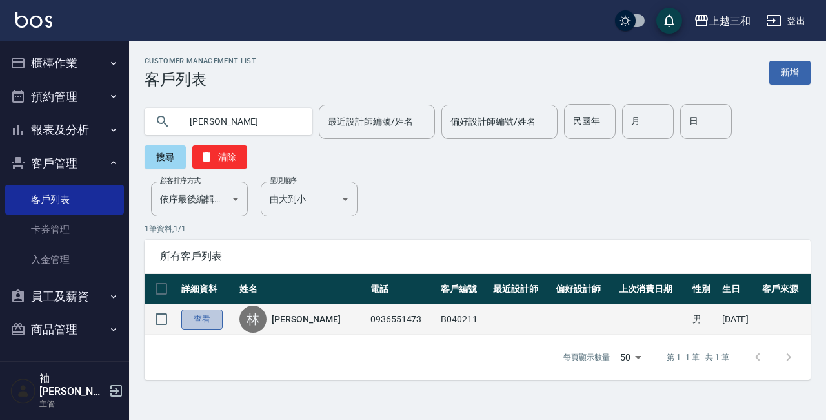
click at [200, 318] on link "查看" at bounding box center [201, 319] width 41 height 20
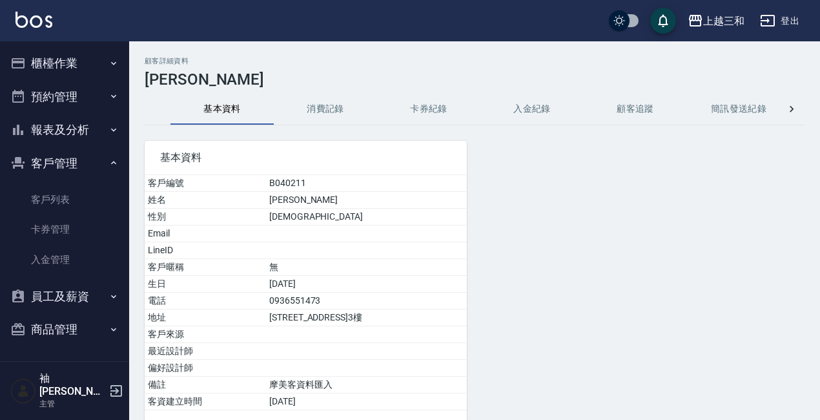
click at [316, 110] on button "消費記錄" at bounding box center [325, 109] width 103 height 31
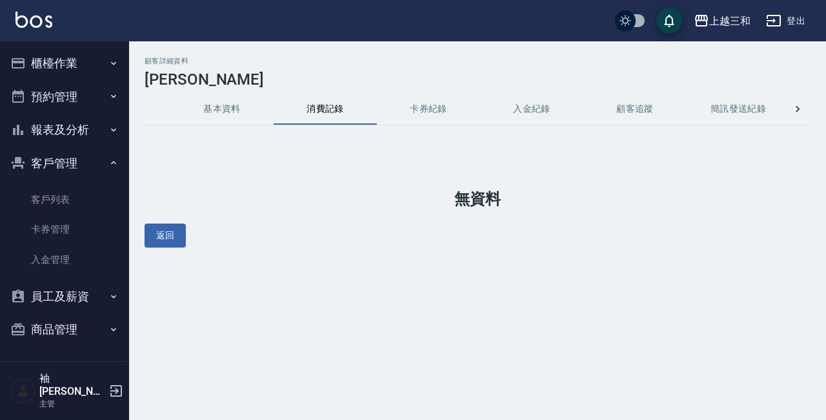
click at [530, 101] on button "入金紀錄" at bounding box center [531, 109] width 103 height 31
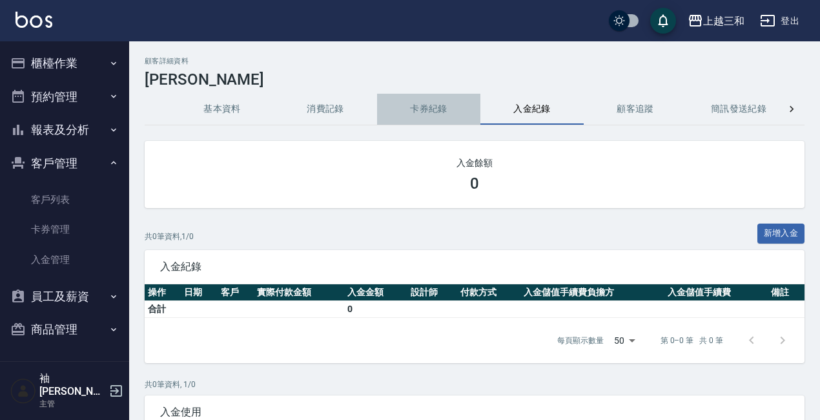
click at [424, 112] on button "卡券紀錄" at bounding box center [428, 109] width 103 height 31
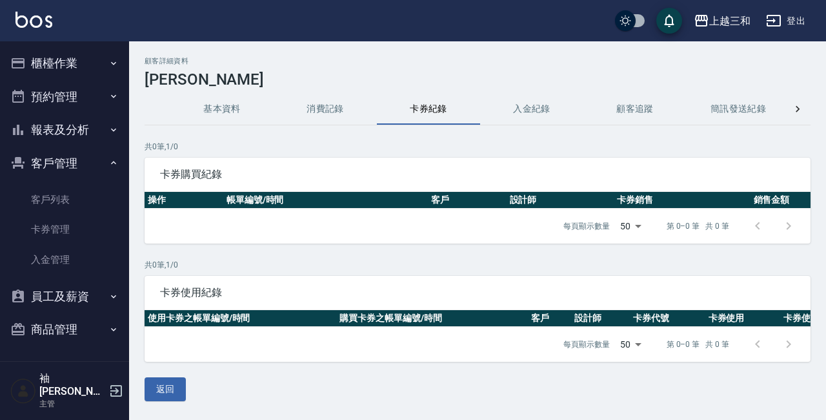
click at [114, 159] on icon "button" at bounding box center [113, 163] width 10 height 10
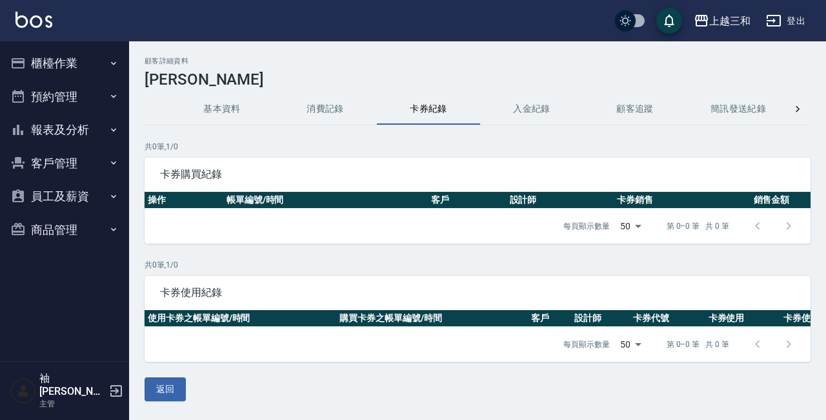
click at [43, 65] on button "櫃檯作業" at bounding box center [64, 63] width 119 height 34
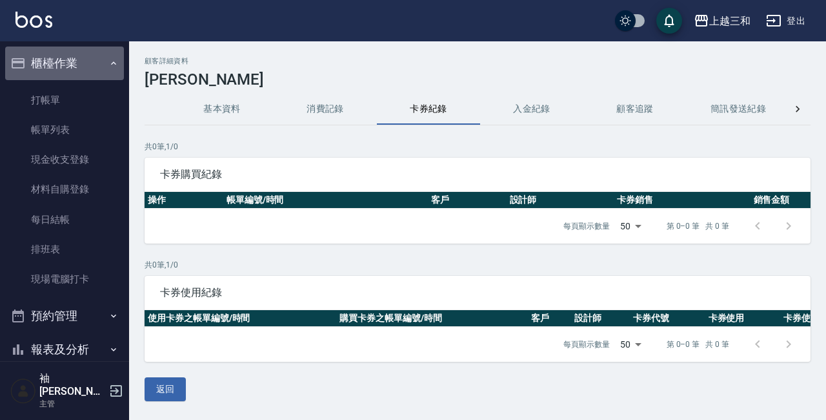
click at [108, 63] on icon "button" at bounding box center [113, 63] width 10 height 10
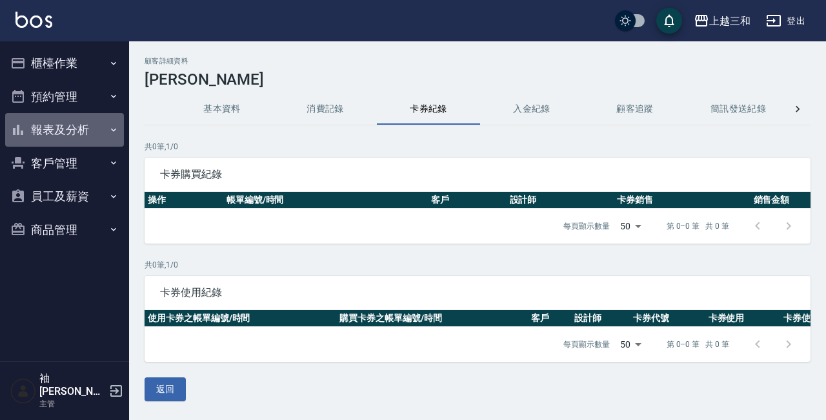
click at [48, 132] on button "報表及分析" at bounding box center [64, 130] width 119 height 34
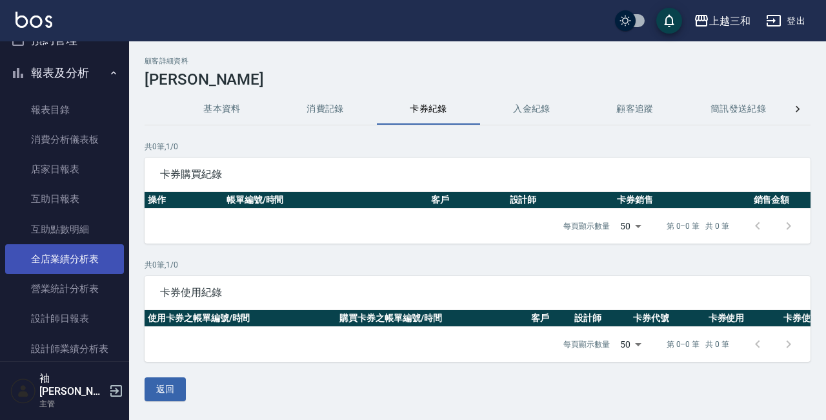
scroll to position [129, 0]
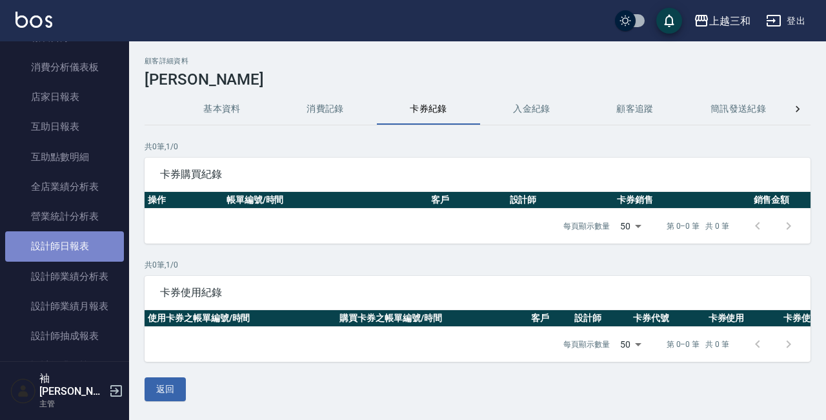
click at [71, 249] on link "設計師日報表" at bounding box center [64, 246] width 119 height 30
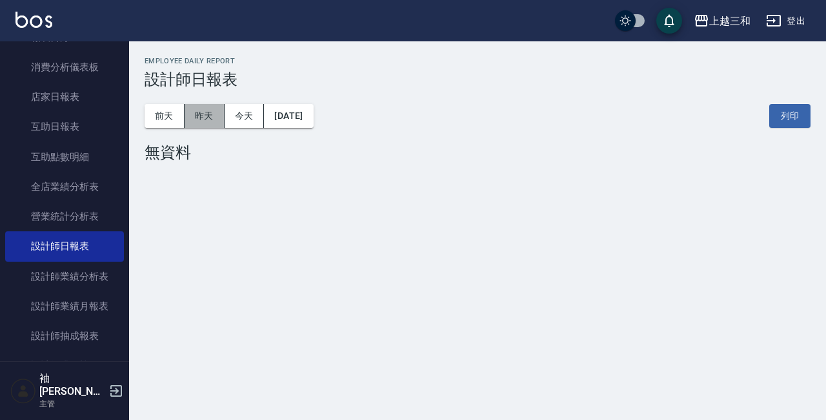
click at [200, 112] on button "昨天" at bounding box center [205, 116] width 40 height 24
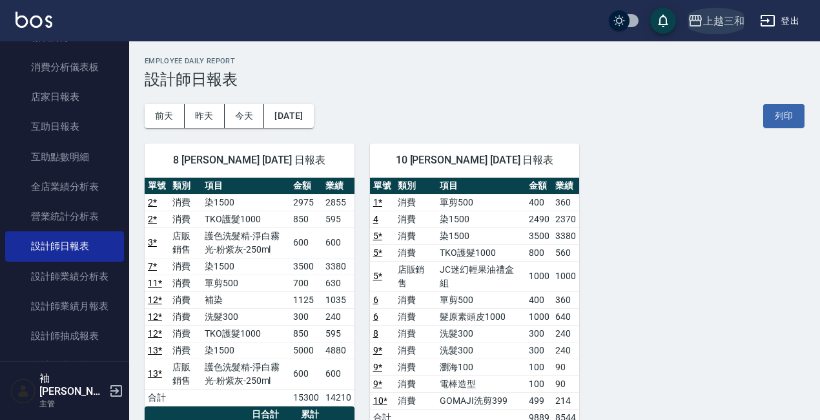
click at [713, 21] on div "上越三和" at bounding box center [723, 21] width 41 height 16
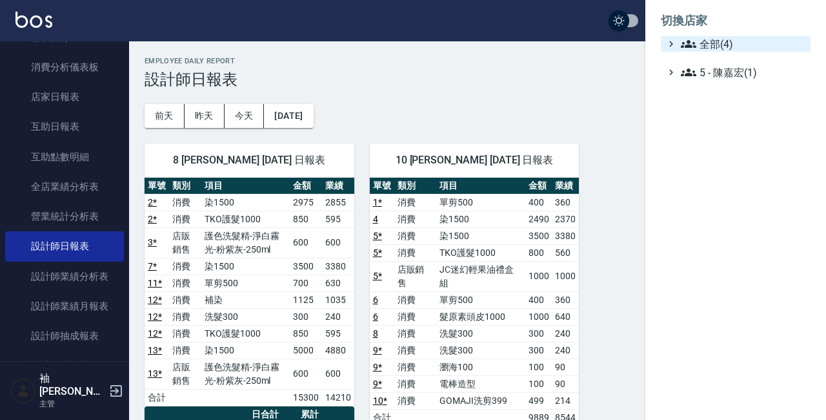
click at [708, 41] on span "全部(4)" at bounding box center [743, 43] width 125 height 15
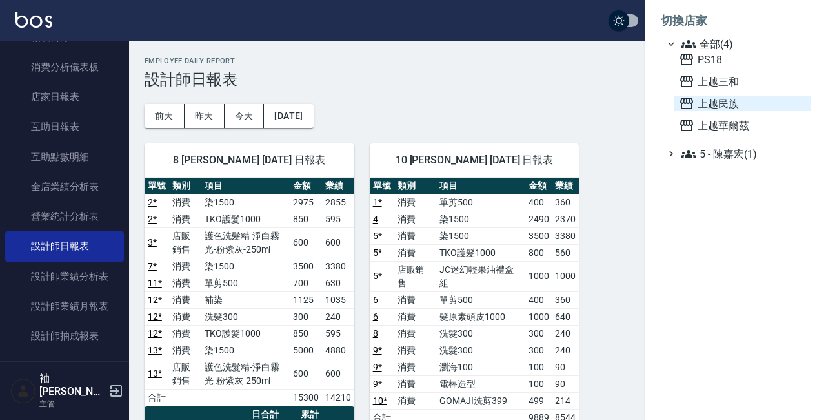
click at [717, 104] on span "上越民族" at bounding box center [742, 103] width 127 height 15
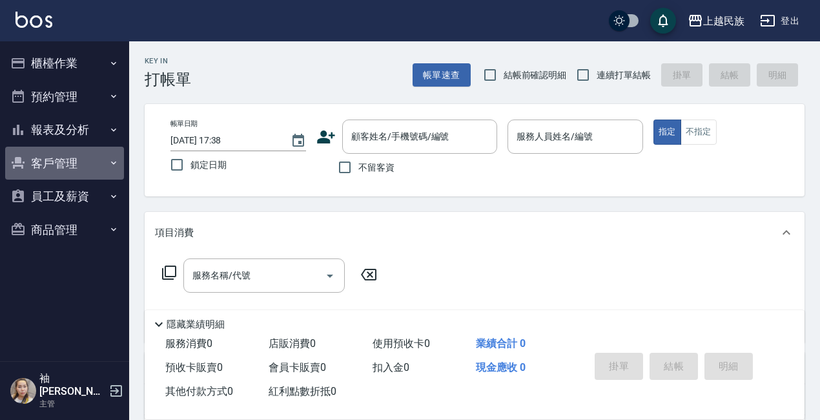
click at [36, 158] on button "客戶管理" at bounding box center [64, 164] width 119 height 34
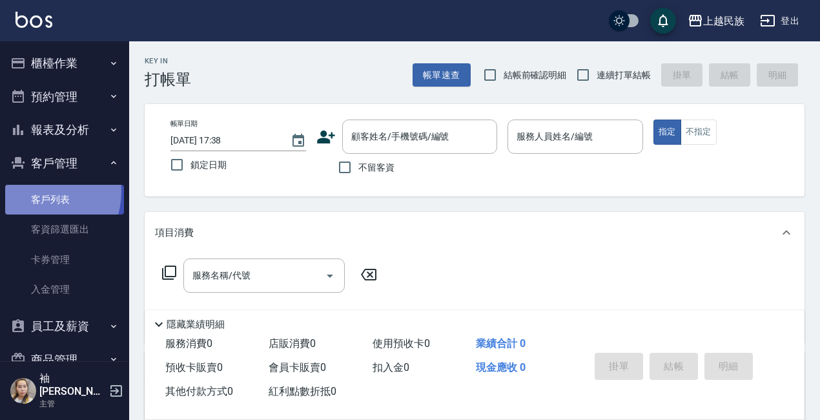
click at [40, 191] on link "客戶列表" at bounding box center [64, 200] width 119 height 30
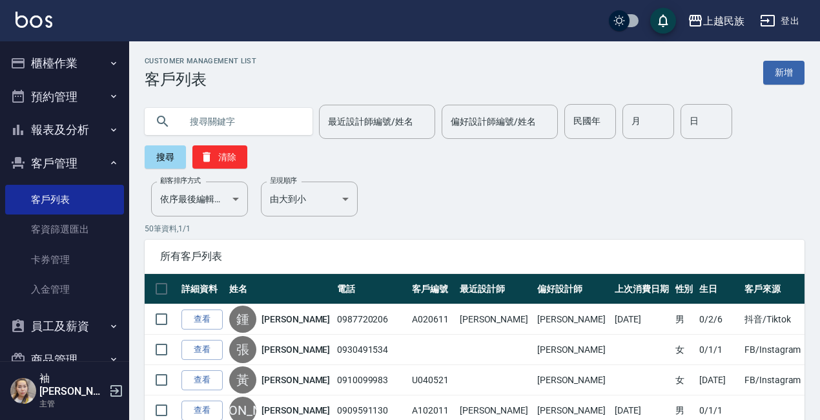
click at [212, 121] on input "text" at bounding box center [241, 121] width 121 height 35
type input "[PERSON_NAME]"
click at [169, 158] on button "搜尋" at bounding box center [165, 156] width 41 height 23
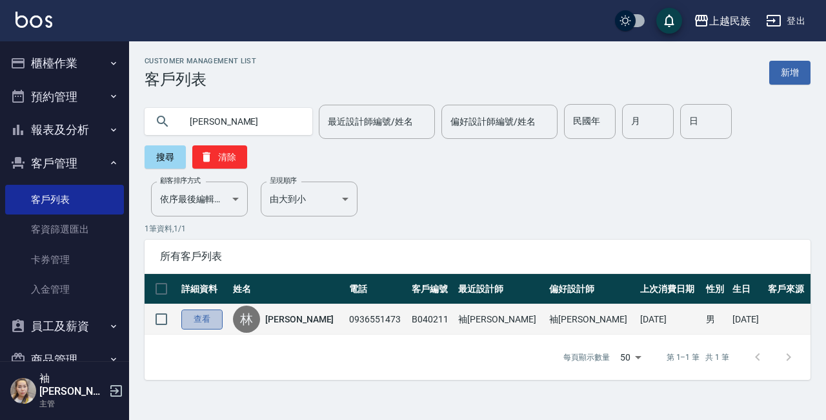
click at [187, 320] on link "查看" at bounding box center [201, 319] width 41 height 20
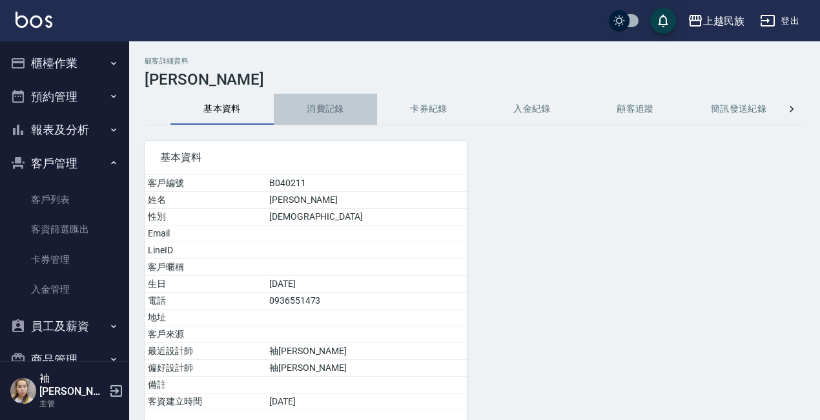
click at [323, 105] on button "消費記錄" at bounding box center [325, 109] width 103 height 31
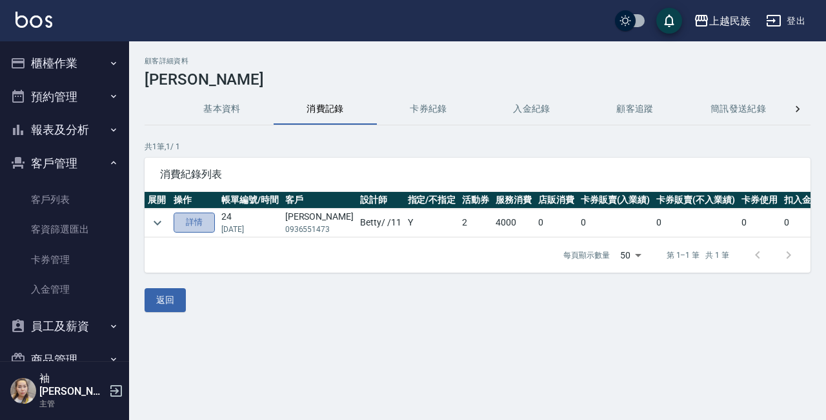
click at [189, 220] on link "詳情" at bounding box center [194, 222] width 41 height 20
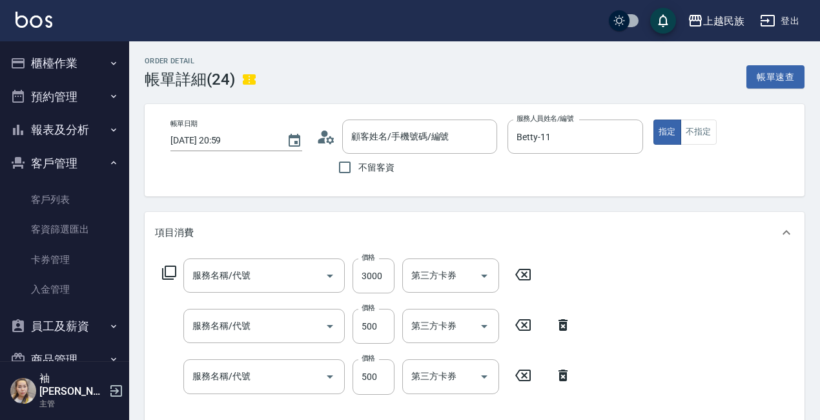
type input "2025/01/18 20:59"
type input "Betty-11"
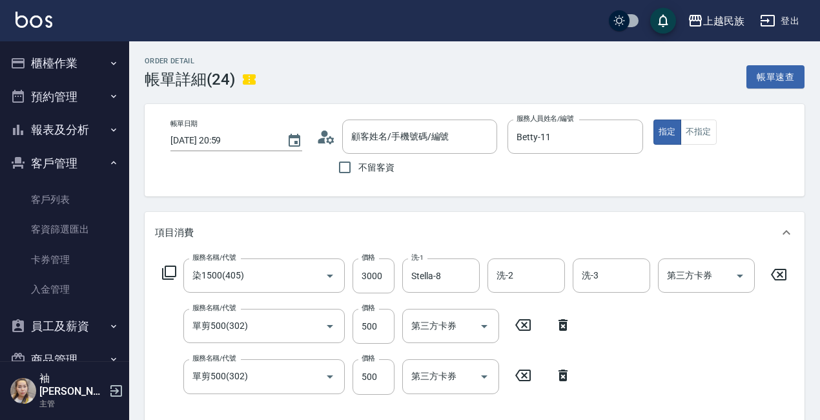
type input "染1500(405)"
type input "單剪500(302)"
type input "林師賢/0936551473/B040211"
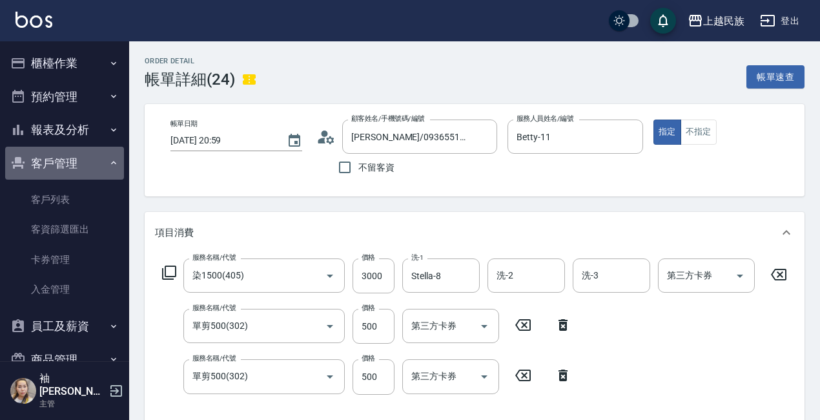
click at [108, 163] on icon "button" at bounding box center [113, 163] width 10 height 10
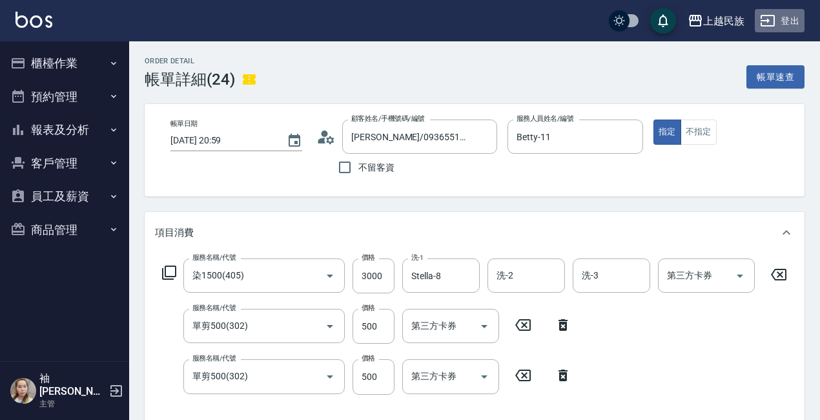
click at [786, 20] on button "登出" at bounding box center [780, 21] width 50 height 24
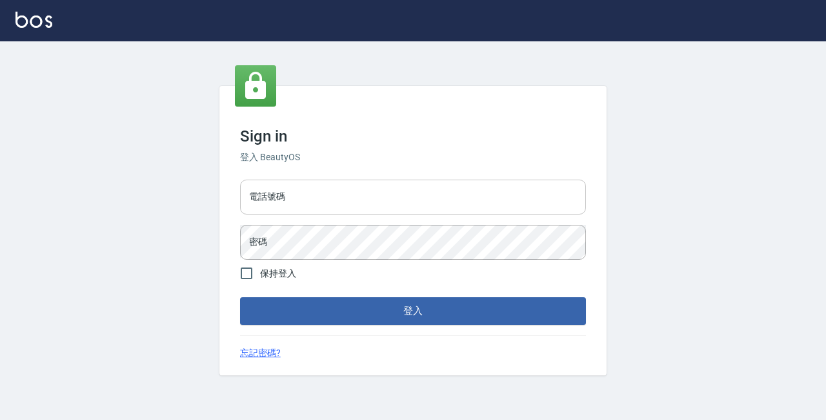
click at [307, 210] on input "電話號碼" at bounding box center [413, 197] width 346 height 35
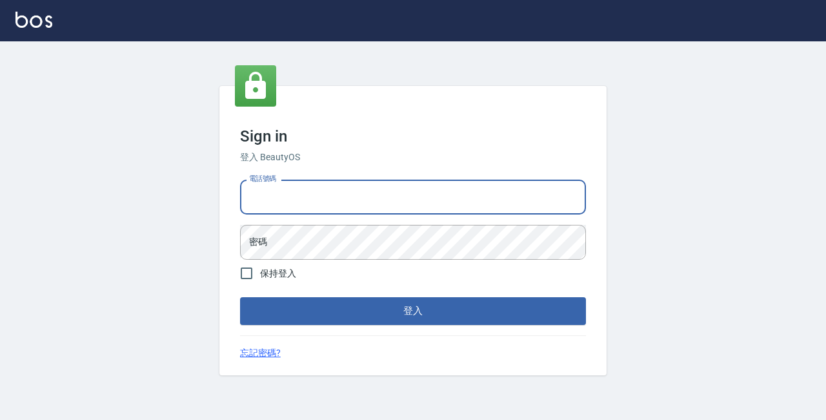
type input "89729295"
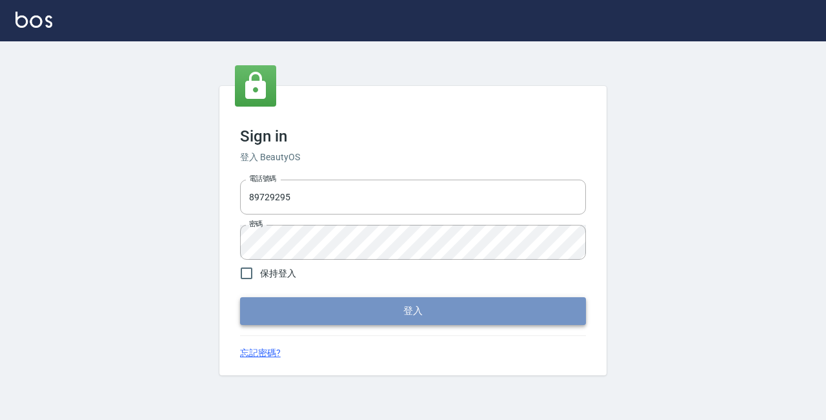
drag, startPoint x: 400, startPoint y: 313, endPoint x: 380, endPoint y: 301, distance: 23.5
click at [400, 313] on button "登入" at bounding box center [413, 310] width 346 height 27
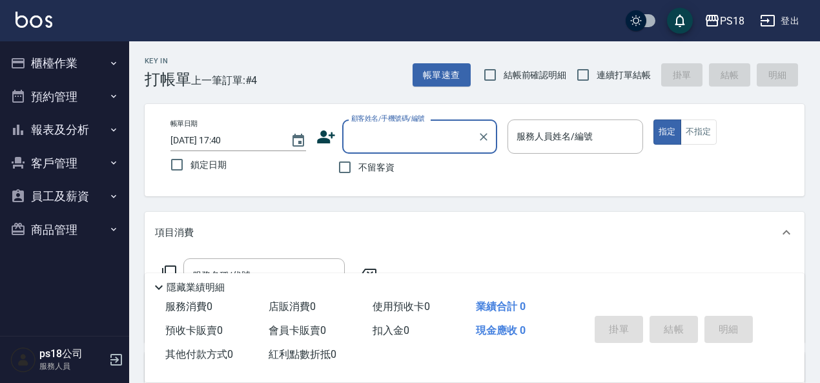
click at [40, 62] on button "櫃檯作業" at bounding box center [64, 63] width 119 height 34
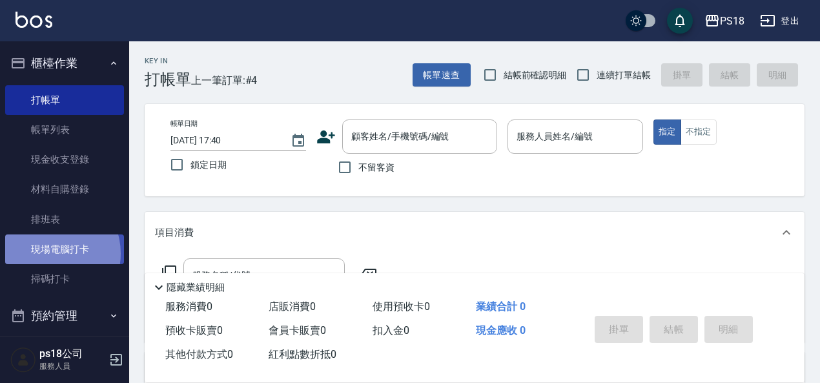
click at [50, 254] on link "現場電腦打卡" at bounding box center [64, 249] width 119 height 30
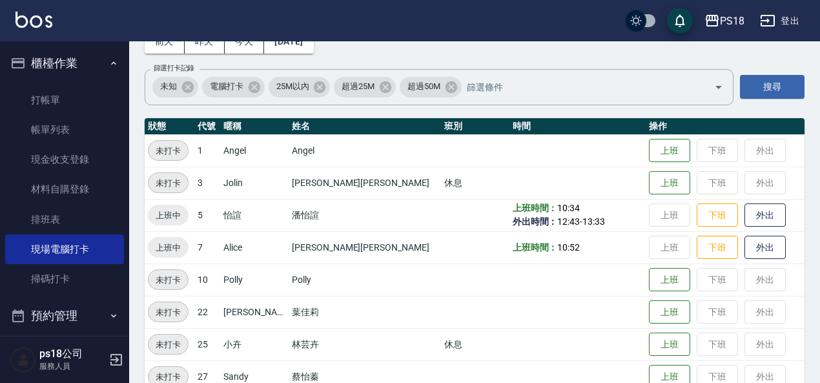
scroll to position [194, 0]
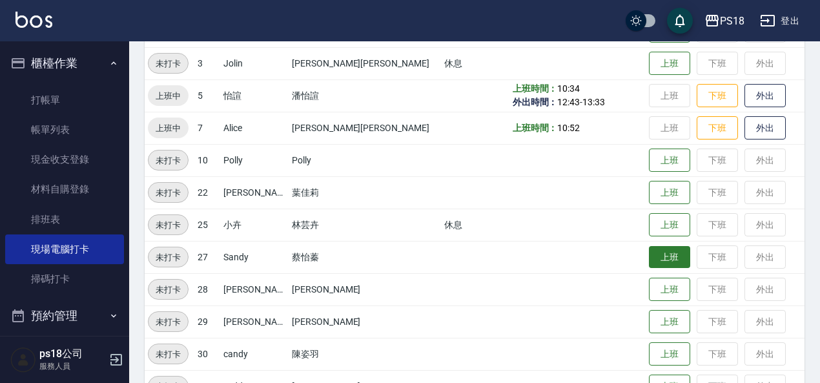
click at [649, 254] on button "上班" at bounding box center [669, 257] width 41 height 23
